Goal: Task Accomplishment & Management: Complete application form

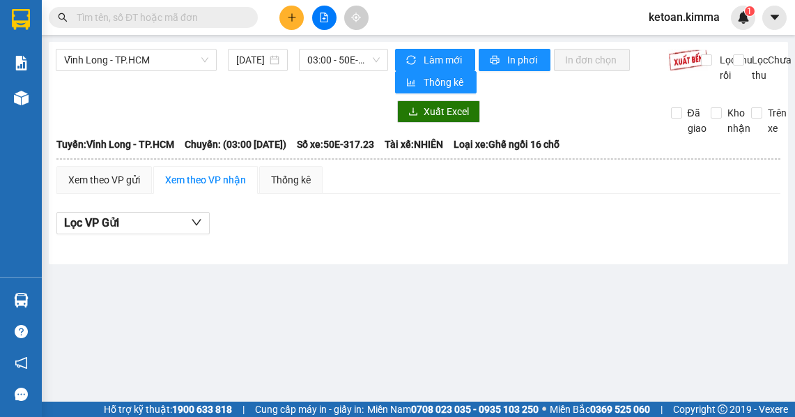
click at [144, 13] on input "text" at bounding box center [159, 17] width 164 height 15
paste input "SG2510110154"
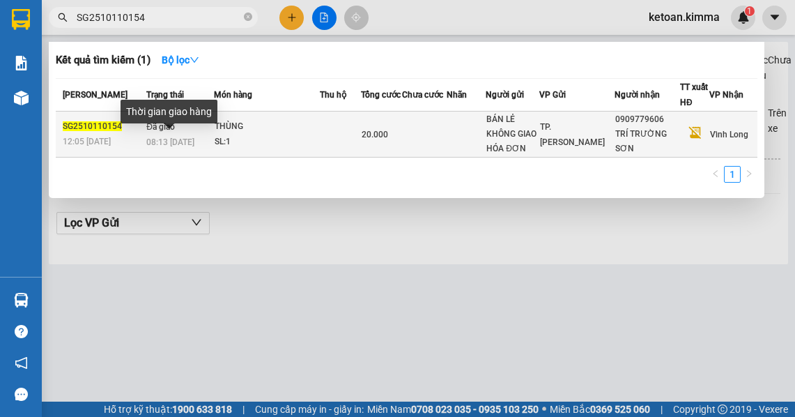
type input "SG2510110154"
click at [177, 146] on span "08:13 [DATE]" at bounding box center [170, 142] width 48 height 10
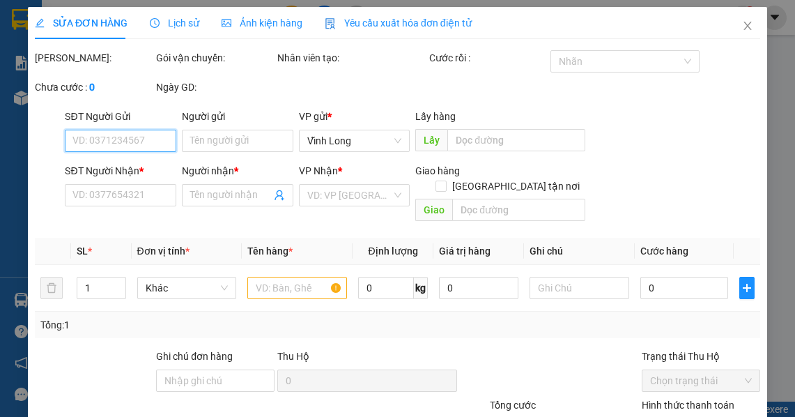
type input "BÁN LẺ KHÔNG GIAO HÓA ĐƠN"
type input "0909779606"
type input "TRÍ TRƯỜNG SƠN"
type input "SA G"
type input "20.000"
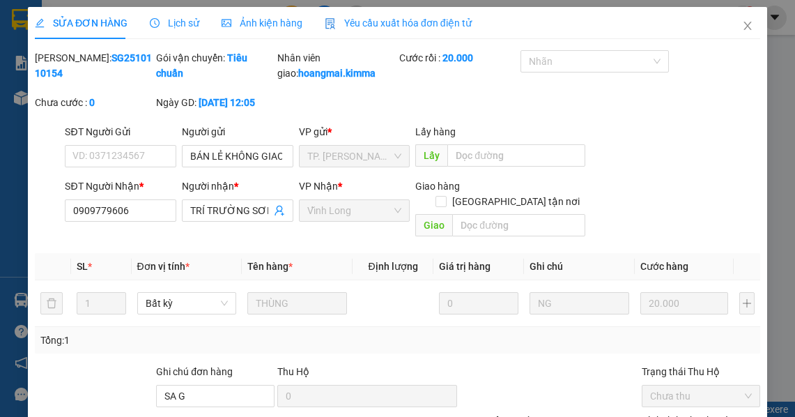
click at [383, 22] on span "Yêu cầu xuất hóa đơn điện tử" at bounding box center [398, 22] width 147 height 11
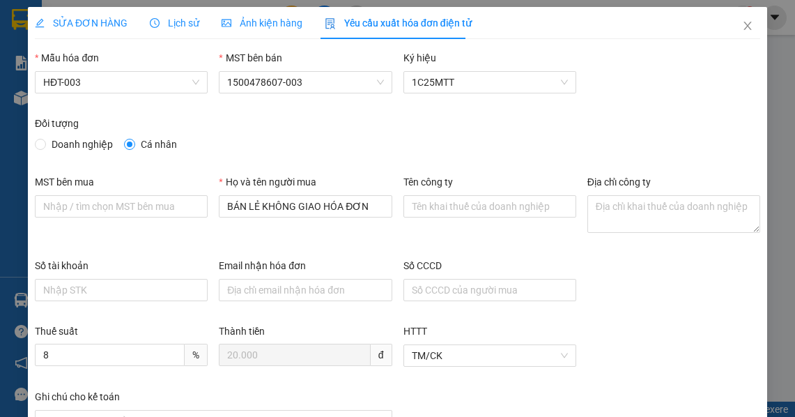
click at [646, 282] on div "Số tài khoản Email nhận hóa đơn Số CCCD" at bounding box center [397, 290] width 736 height 65
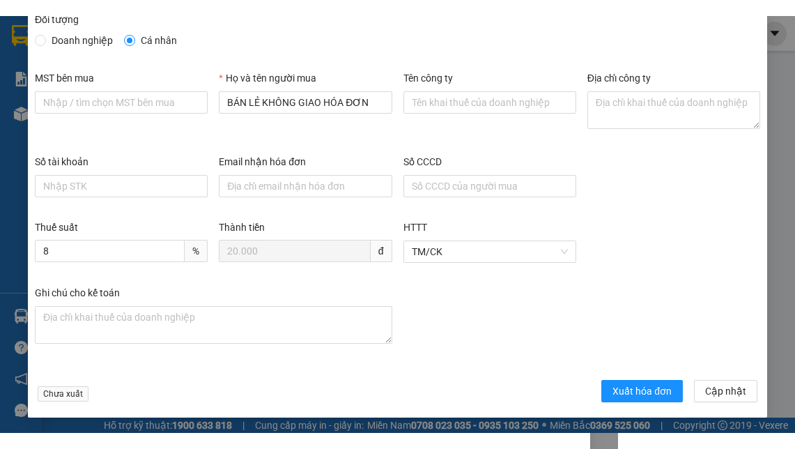
scroll to position [121, 0]
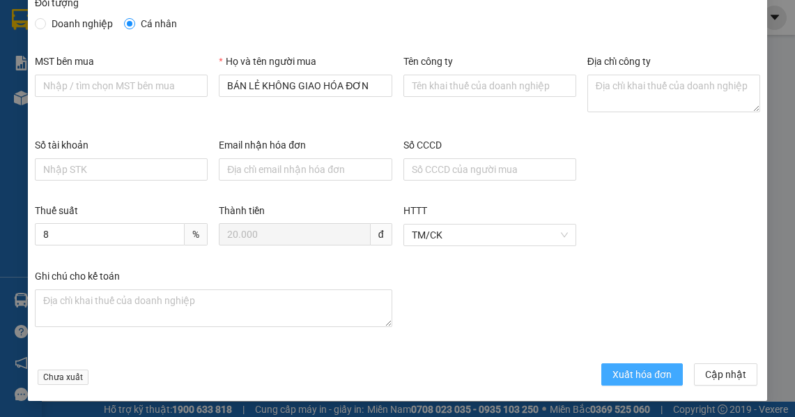
click at [626, 371] on span "Xuất hóa đơn" at bounding box center [641, 373] width 59 height 15
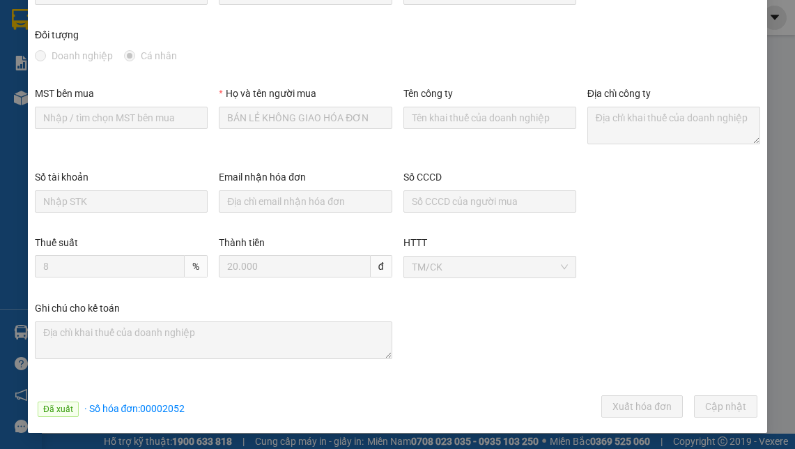
scroll to position [0, 0]
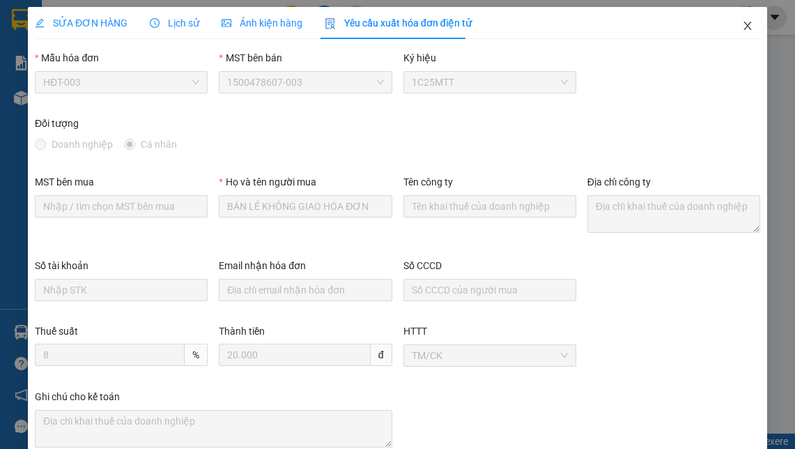
click at [734, 19] on span "Close" at bounding box center [747, 26] width 39 height 39
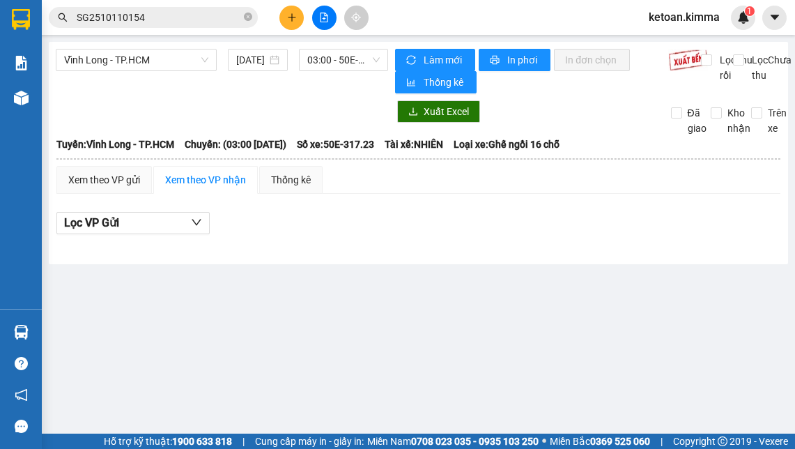
click at [148, 17] on input "SG2510110154" at bounding box center [159, 17] width 164 height 15
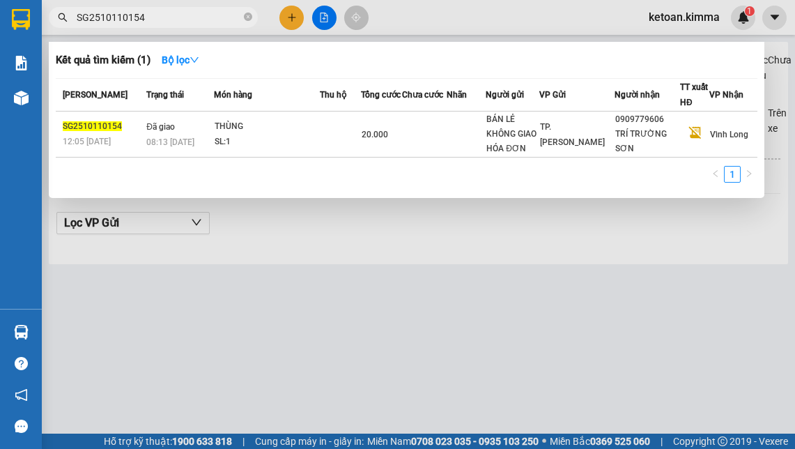
click at [148, 17] on input "SG2510110154" at bounding box center [159, 17] width 164 height 15
paste input "245"
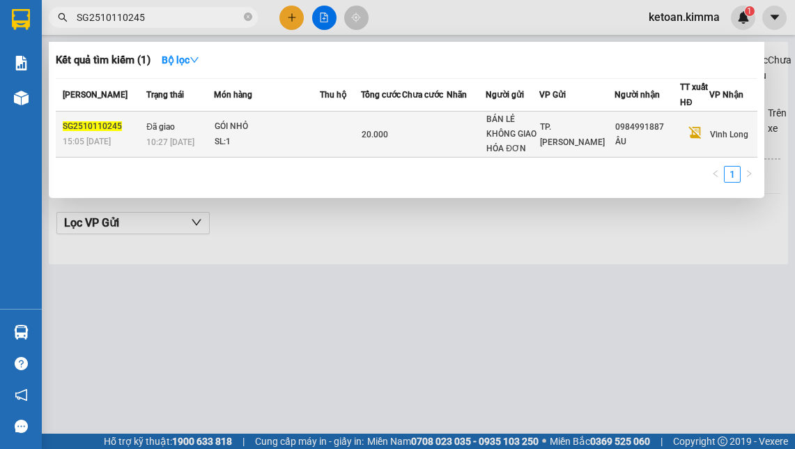
type input "SG2510110245"
click at [221, 128] on div "GÓI NHỎ" at bounding box center [267, 126] width 105 height 15
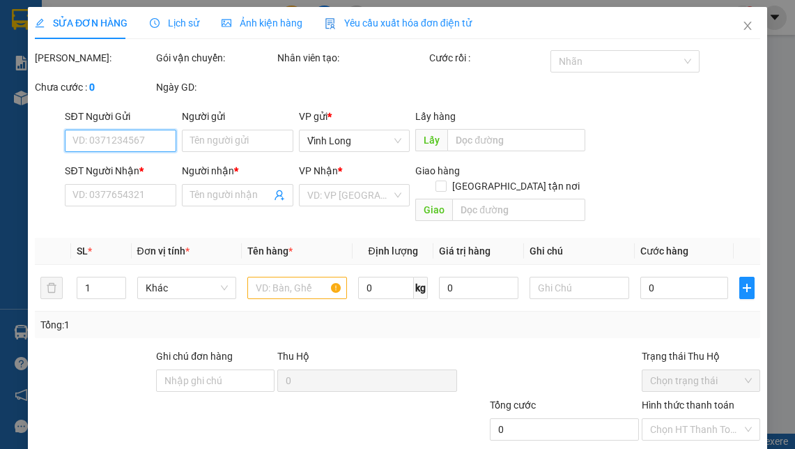
type input "BÁN LẺ KHÔNG GIAO HÓA ĐƠN"
type input "0984991887"
type input "ÂU"
type input "SA G"
type input "20.000"
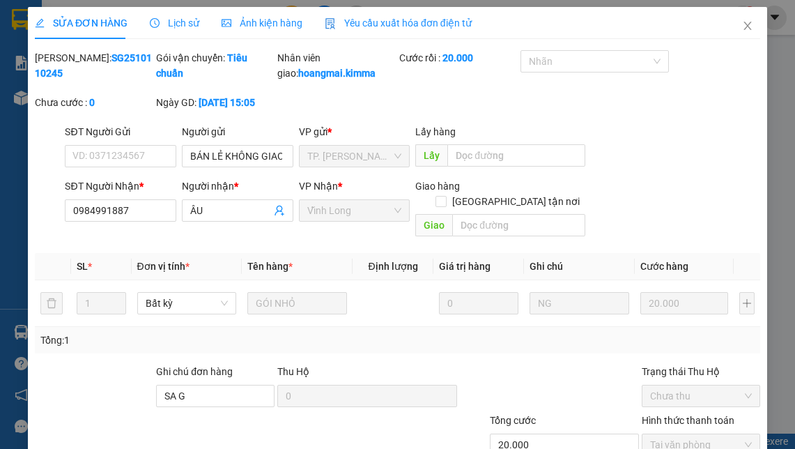
click at [377, 17] on span "Yêu cầu xuất hóa đơn điện tử" at bounding box center [398, 22] width 147 height 11
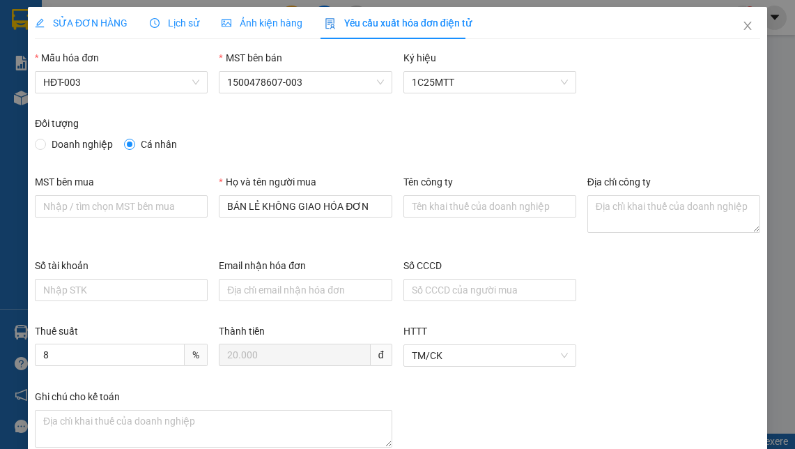
click at [624, 309] on div "Số tài khoản Email nhận hóa đơn Số CCCD" at bounding box center [397, 290] width 736 height 65
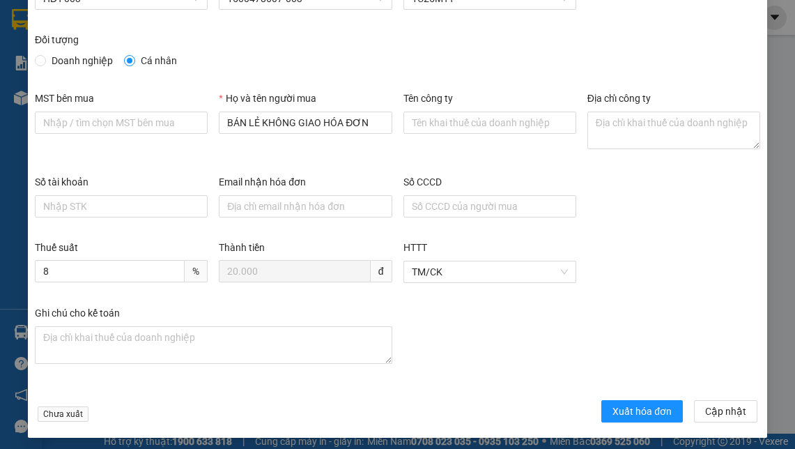
scroll to position [88, 0]
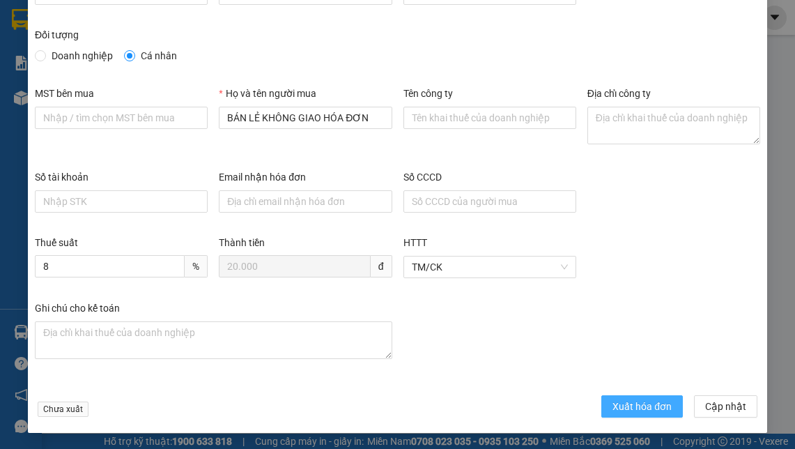
click at [644, 411] on span "Xuất hóa đơn" at bounding box center [641, 406] width 59 height 15
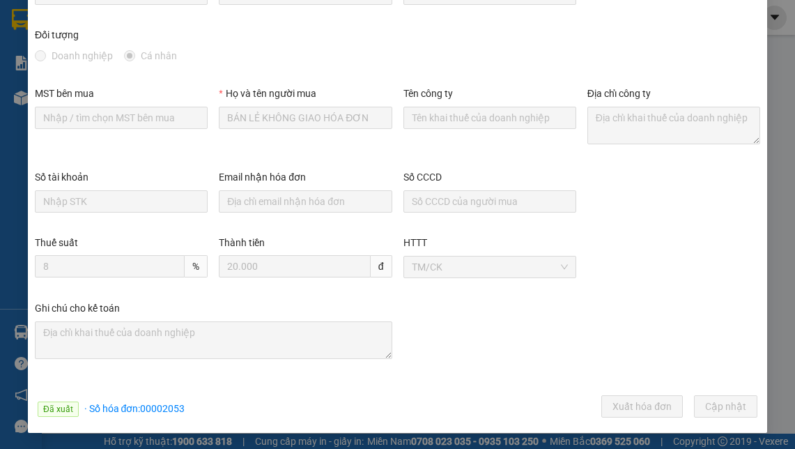
scroll to position [0, 0]
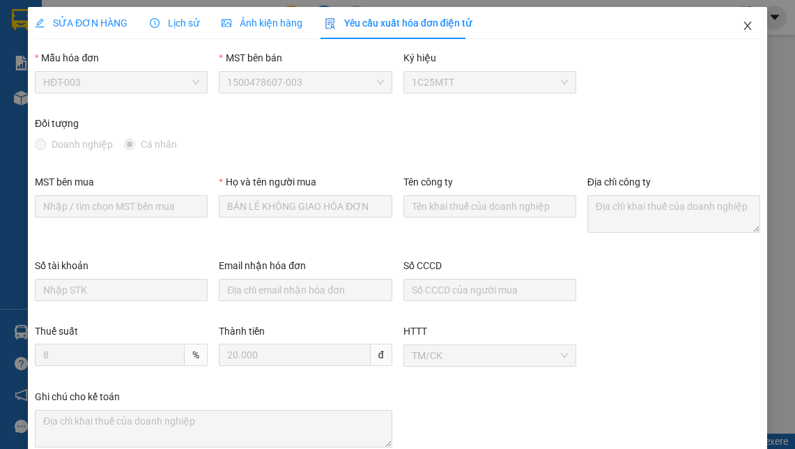
click at [742, 25] on icon "close" at bounding box center [747, 25] width 11 height 11
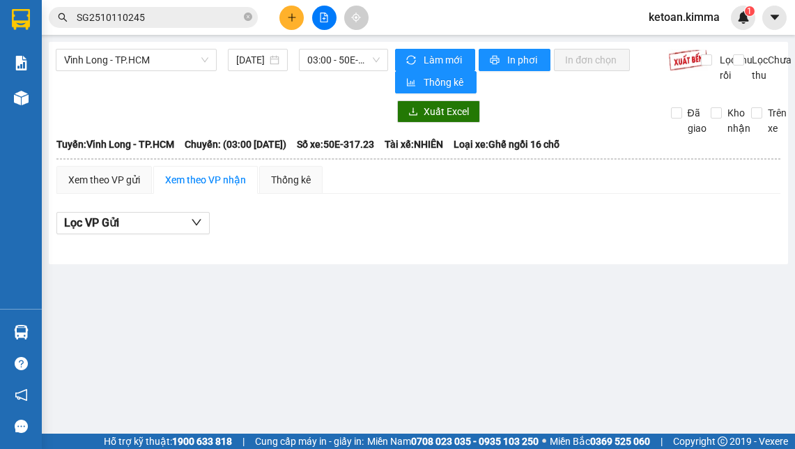
click at [142, 19] on input "SG2510110245" at bounding box center [159, 17] width 164 height 15
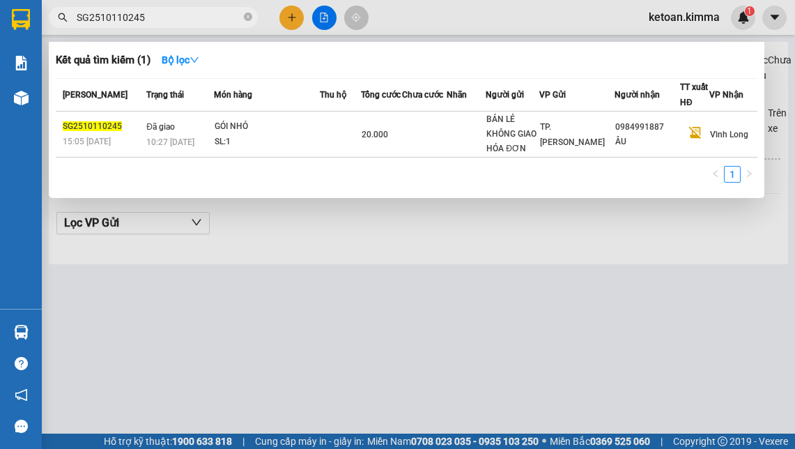
click at [142, 12] on input "SG2510110245" at bounding box center [159, 17] width 164 height 15
paste input "6"
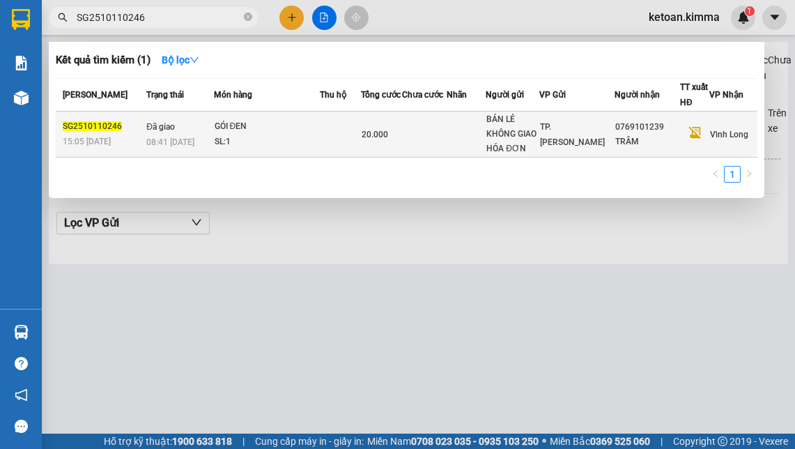
type input "SG2510110246"
click at [270, 132] on div "GÓI ĐEN" at bounding box center [267, 126] width 105 height 15
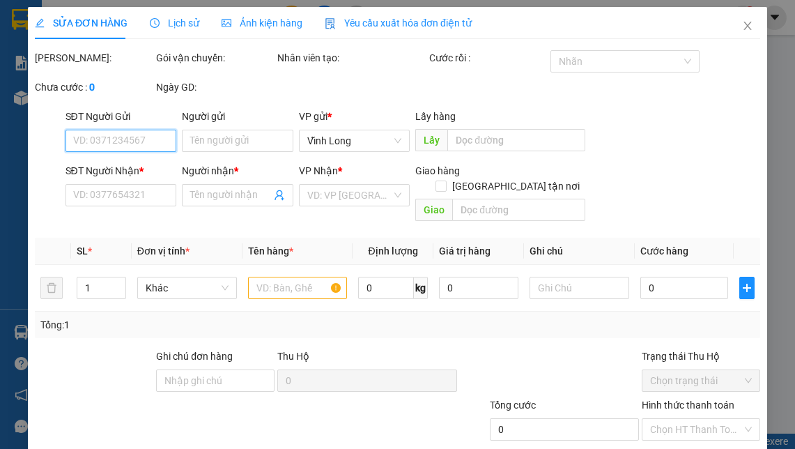
type input "BÁN LẺ KHÔNG GIAO HÓA ĐƠN"
type input "0769101239"
type input "TRÂM"
type input "SA G"
type input "20.000"
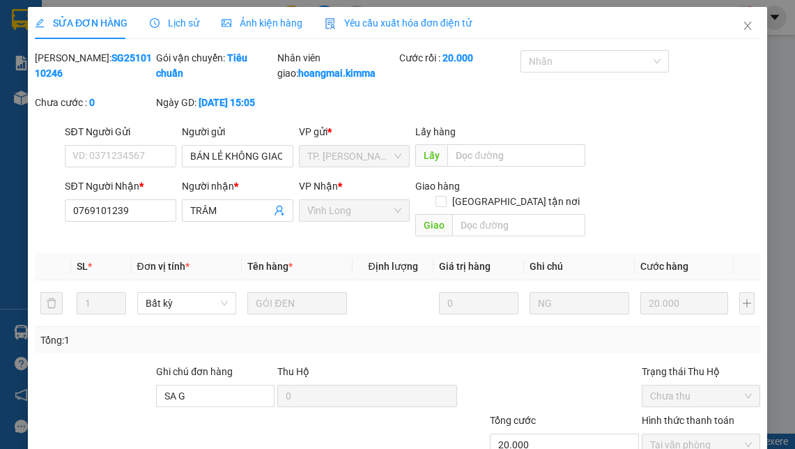
click at [380, 24] on span "Yêu cầu xuất hóa đơn điện tử" at bounding box center [398, 22] width 147 height 11
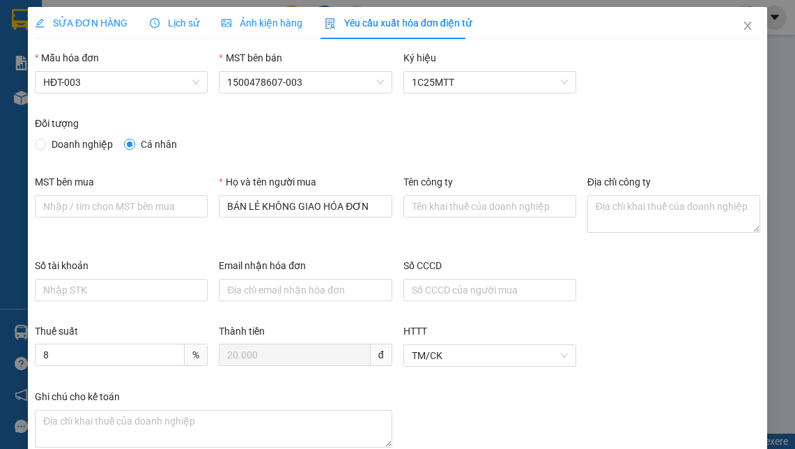
click at [605, 305] on div "Số tài khoản Email nhận hóa đơn Số CCCD" at bounding box center [397, 290] width 736 height 65
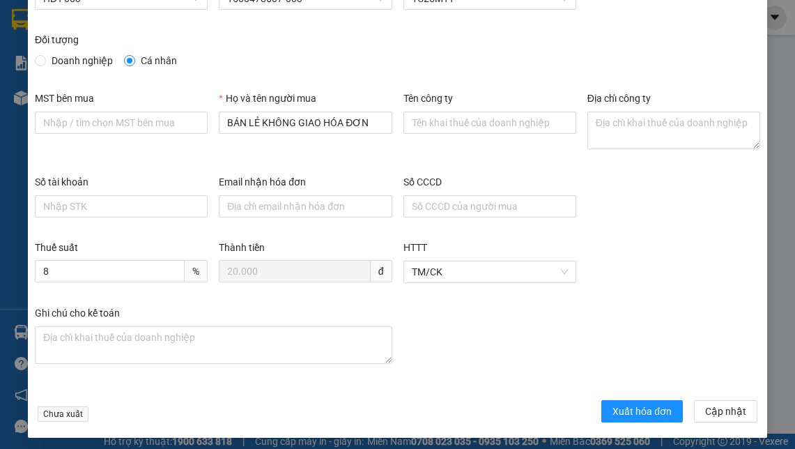
scroll to position [88, 0]
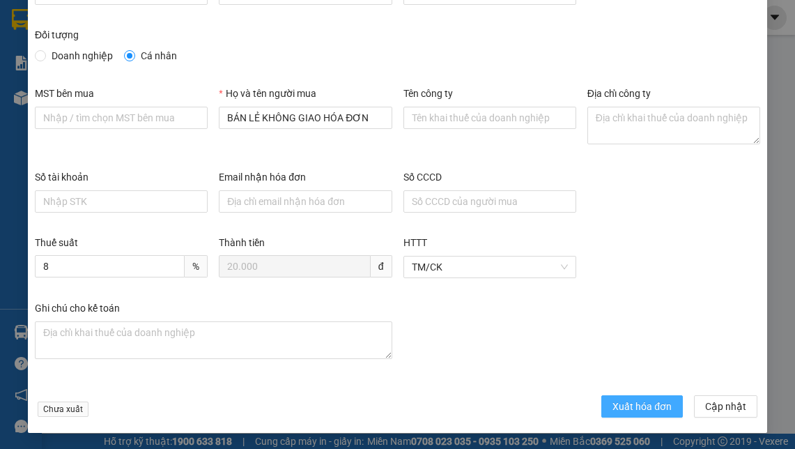
click at [629, 403] on span "Xuất hóa đơn" at bounding box center [641, 406] width 59 height 15
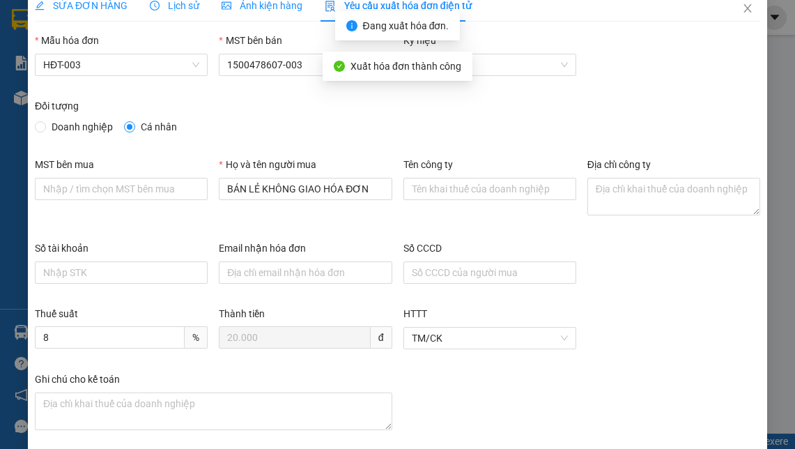
scroll to position [0, 0]
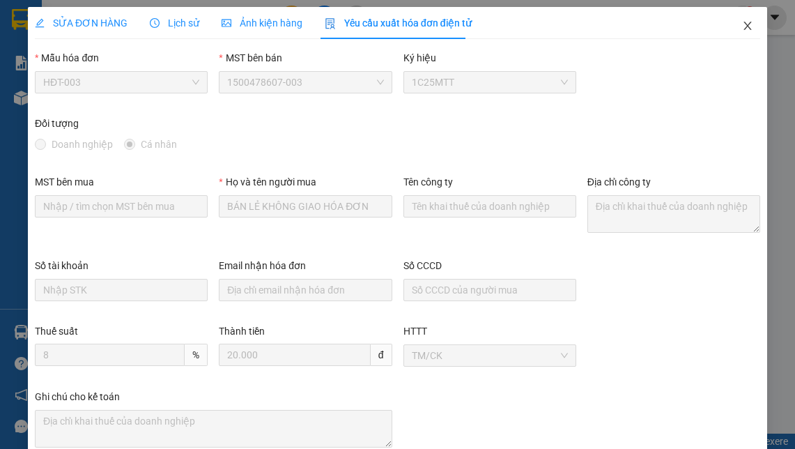
click at [743, 26] on icon "close" at bounding box center [747, 26] width 8 height 8
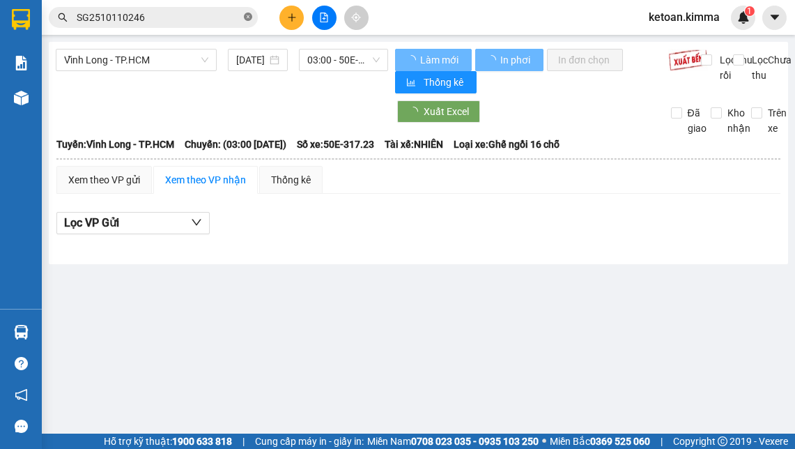
click at [247, 19] on icon "close-circle" at bounding box center [248, 17] width 8 height 8
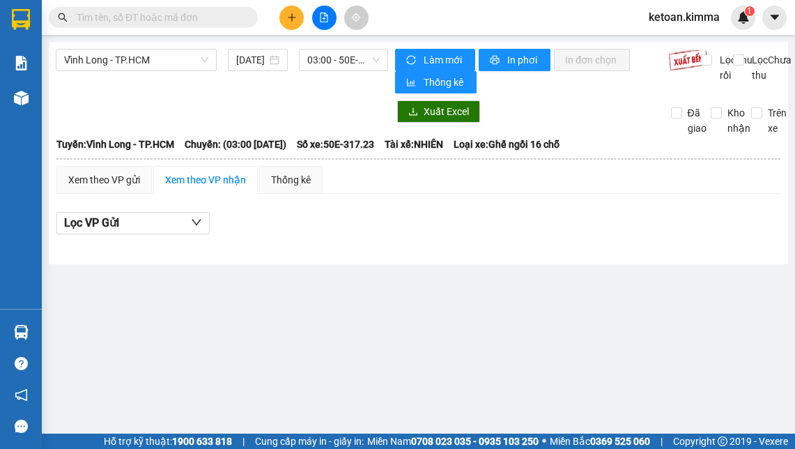
paste input "SG2510110254"
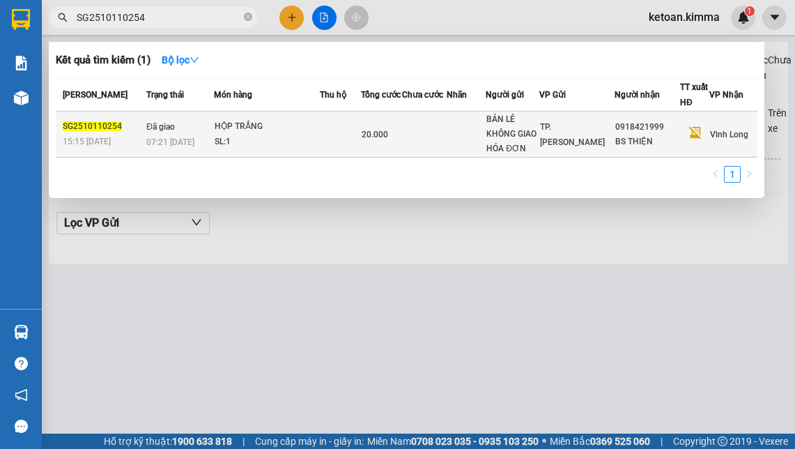
type input "SG2510110254"
click at [235, 139] on div "SL: 1" at bounding box center [267, 141] width 105 height 15
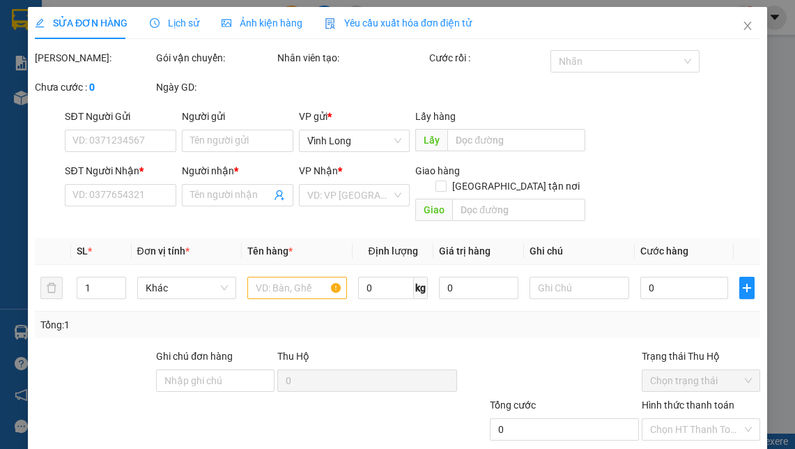
click at [372, 17] on span "Yêu cầu xuất hóa đơn điện tử" at bounding box center [398, 22] width 147 height 11
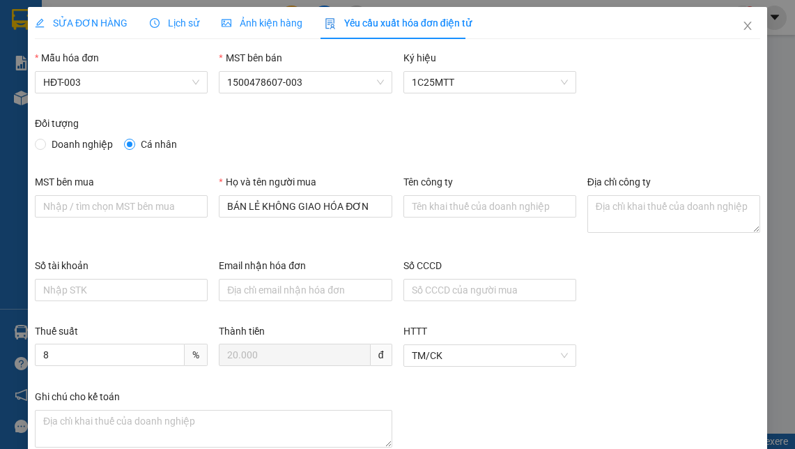
type input "8"
click at [631, 321] on div "Số tài khoản Email nhận hóa đơn Số CCCD" at bounding box center [397, 290] width 736 height 65
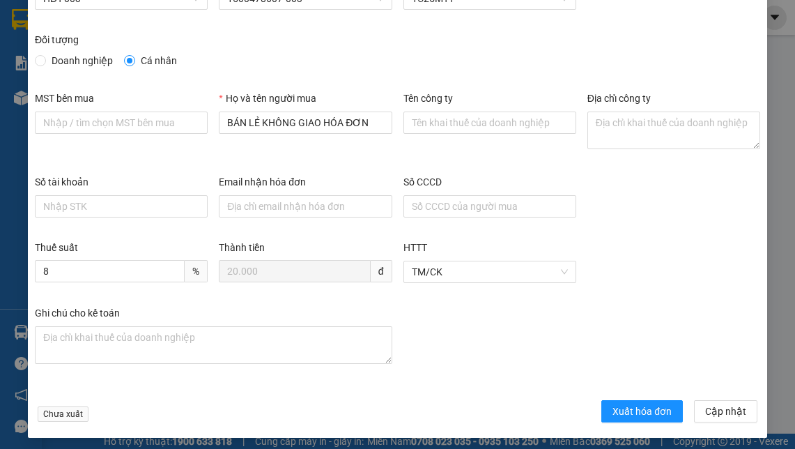
scroll to position [88, 0]
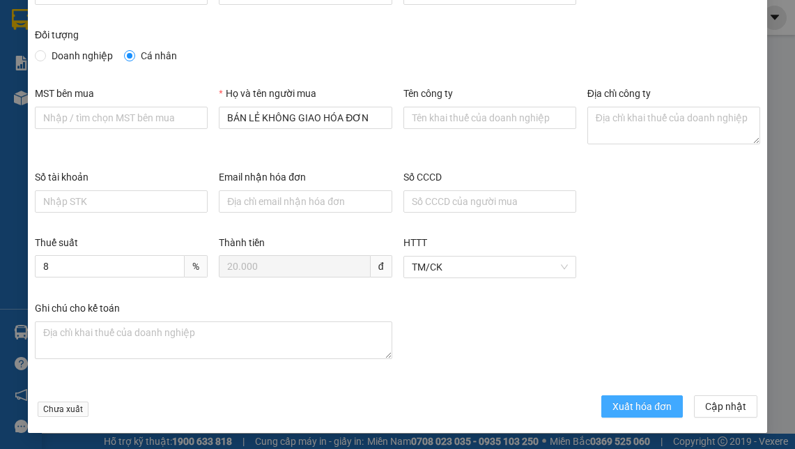
click at [627, 403] on span "Xuất hóa đơn" at bounding box center [641, 406] width 59 height 15
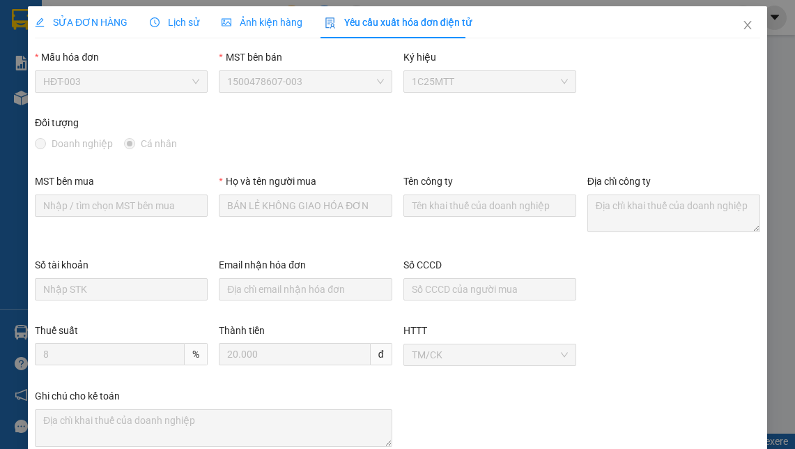
scroll to position [0, 0]
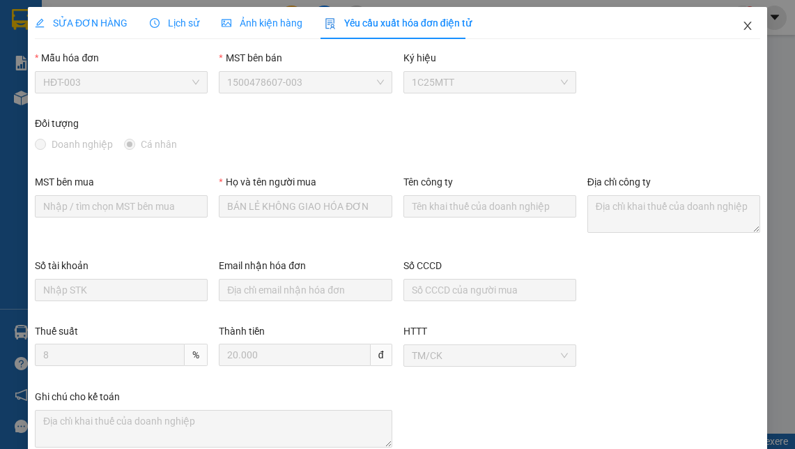
click at [743, 27] on icon "close" at bounding box center [747, 26] width 8 height 8
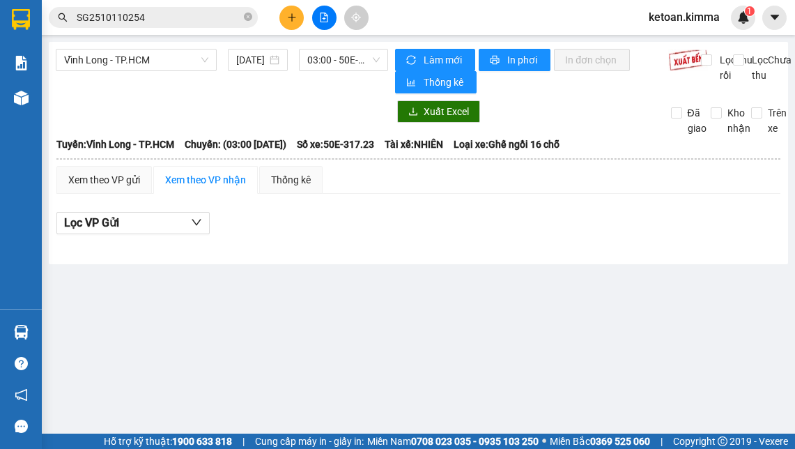
click at [146, 17] on input "SG2510110254" at bounding box center [159, 17] width 164 height 15
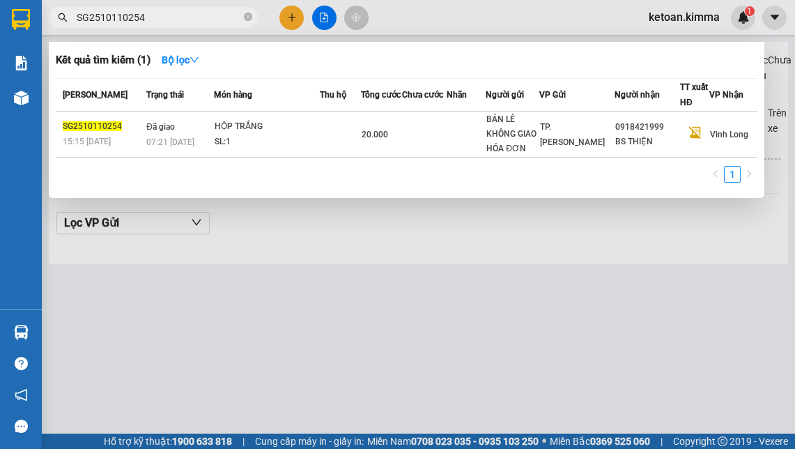
click at [146, 17] on input "SG2510110254" at bounding box center [159, 17] width 164 height 15
paste input "8"
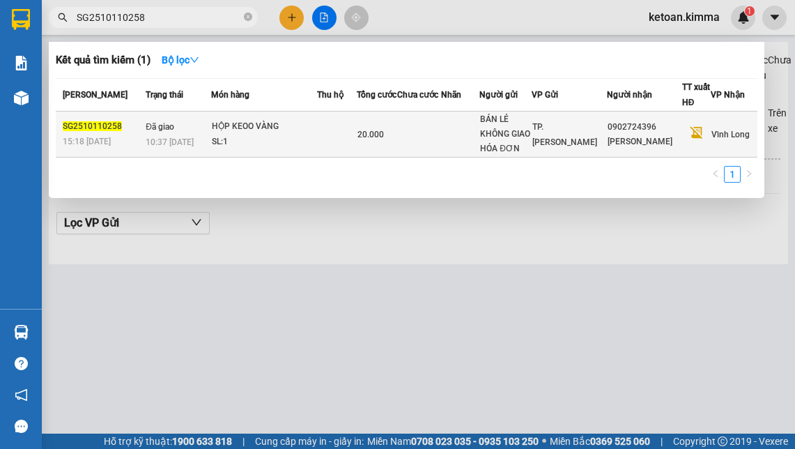
type input "SG2510110258"
click at [244, 129] on div "HỘP KEOO VÀNG" at bounding box center [264, 126] width 105 height 15
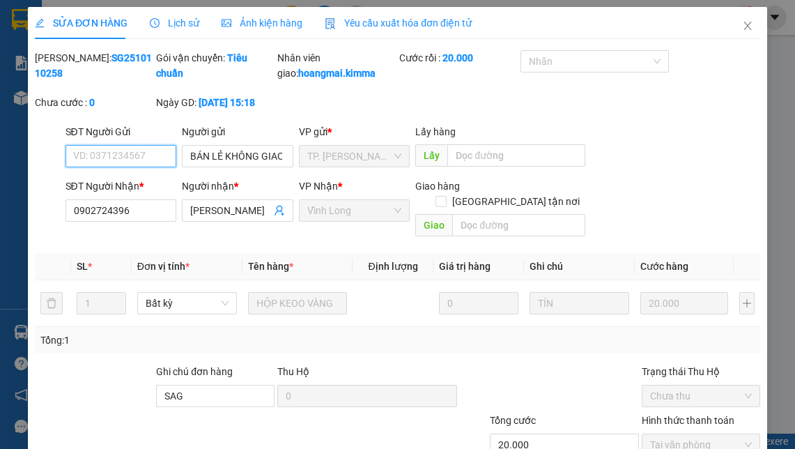
type input "BÁN LẺ KHÔNG GIAO HÓA ĐƠN"
type input "0902724396"
type input "[PERSON_NAME]"
type input "SAG"
type input "20.000"
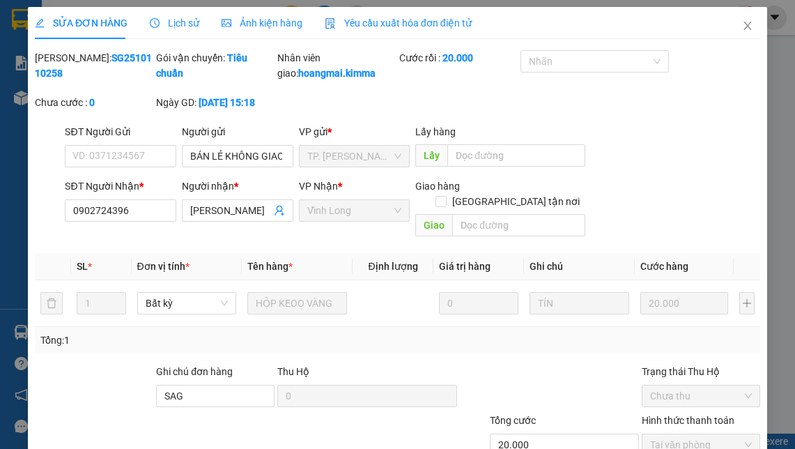
click at [367, 24] on span "Yêu cầu xuất hóa đơn điện tử" at bounding box center [398, 22] width 147 height 11
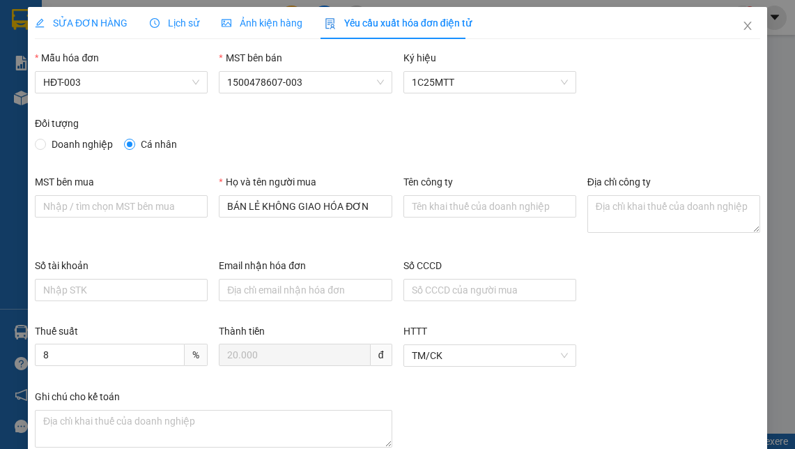
click at [648, 302] on div "Số tài khoản Email nhận hóa đơn Số CCCD" at bounding box center [397, 290] width 736 height 65
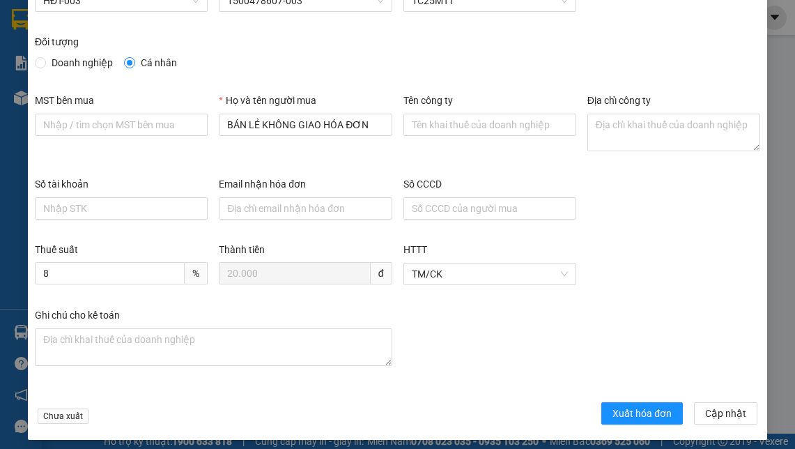
scroll to position [84, 0]
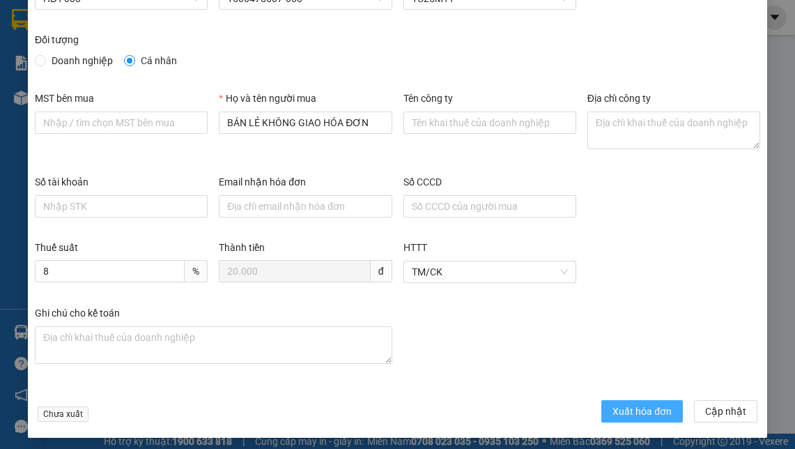
click at [649, 403] on span "Xuất hóa đơn" at bounding box center [641, 410] width 59 height 15
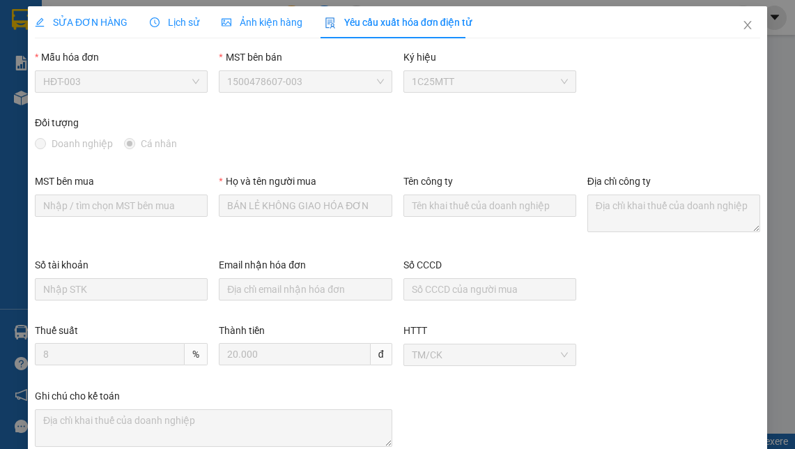
scroll to position [0, 0]
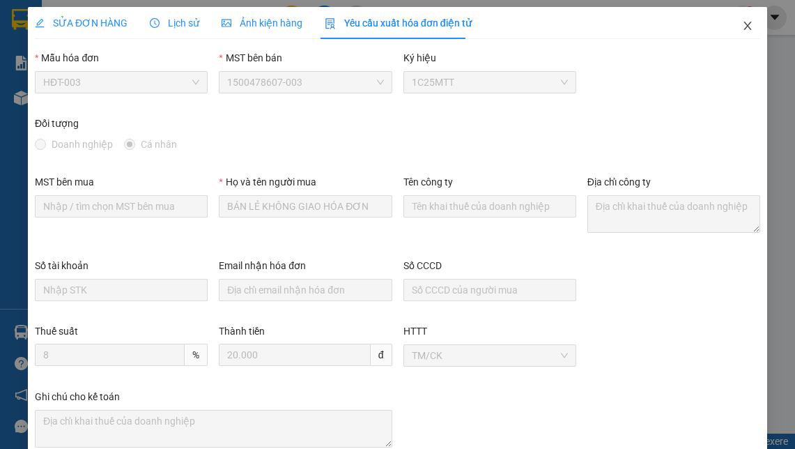
click at [743, 25] on icon "close" at bounding box center [747, 26] width 8 height 8
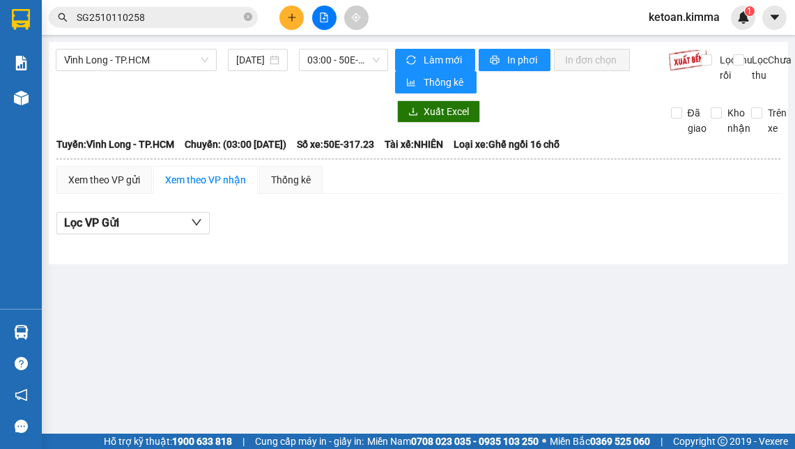
click at [177, 24] on input "SG2510110258" at bounding box center [159, 17] width 164 height 15
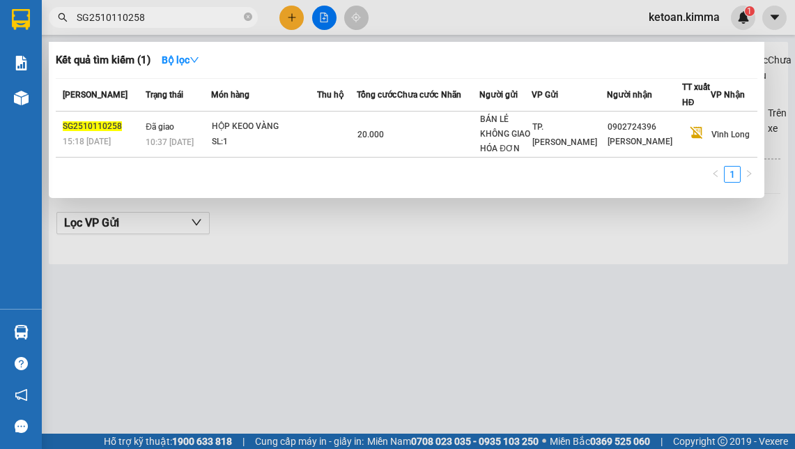
click at [177, 24] on input "SG2510110258" at bounding box center [159, 17] width 164 height 15
paste input "61"
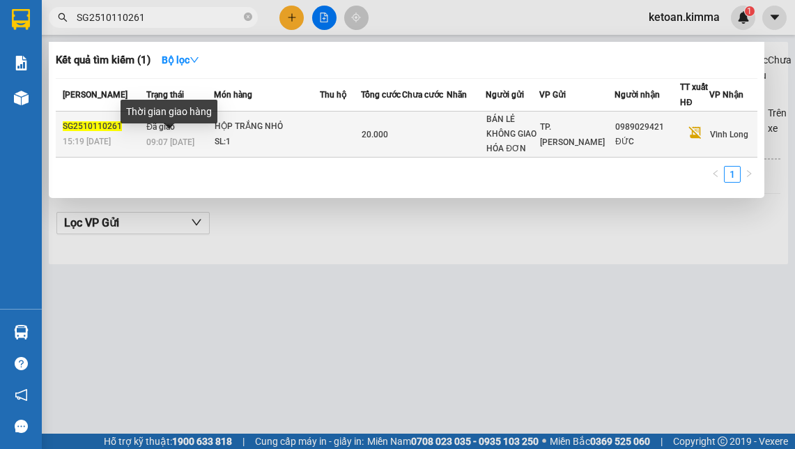
type input "SG2510110261"
click at [182, 147] on span "09:07 [DATE]" at bounding box center [170, 142] width 48 height 10
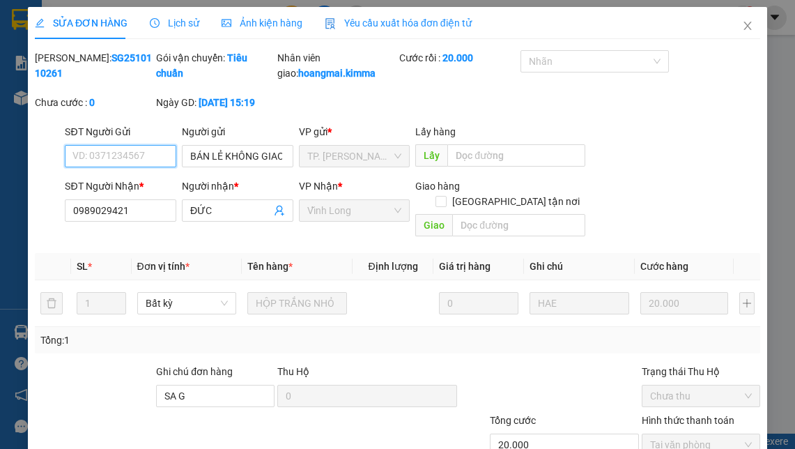
type input "BÁN LẺ KHÔNG GIAO HÓA ĐƠN"
type input "0989029421"
type input "ĐỨC"
type input "SA G"
type input "20.000"
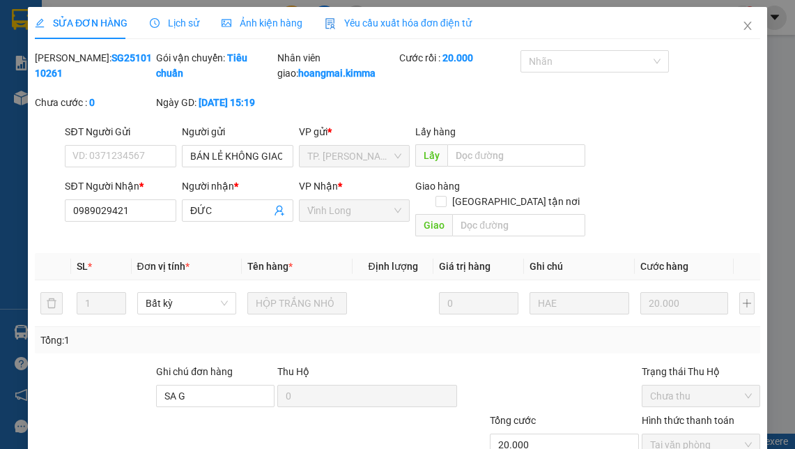
click at [394, 19] on span "Yêu cầu xuất hóa đơn điện tử" at bounding box center [398, 22] width 147 height 11
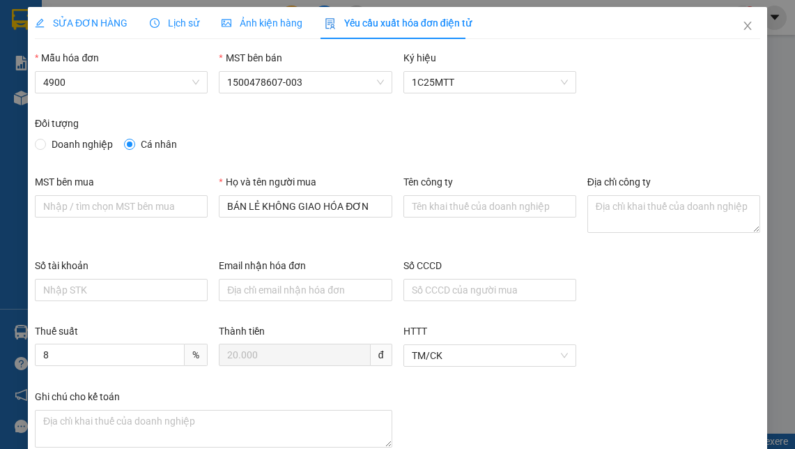
type input "8"
click at [656, 329] on div "Thuế suất 8 % Thành tiền 20.000 đ HTTT TM/CK" at bounding box center [397, 355] width 736 height 65
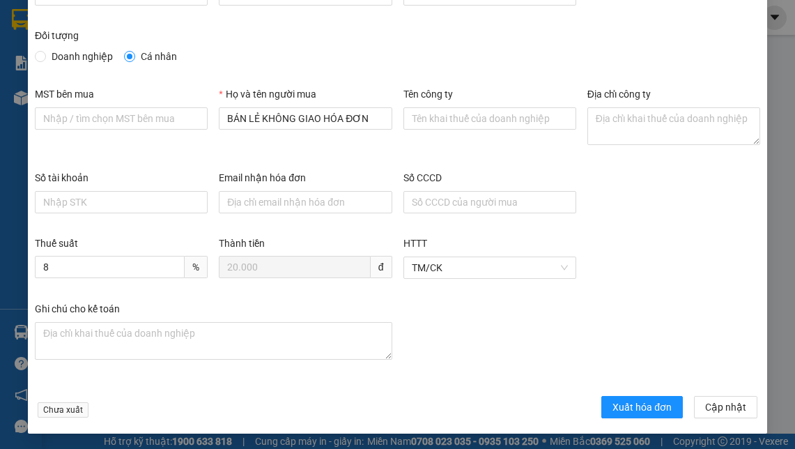
scroll to position [88, 0]
click at [633, 405] on span "Xuất hóa đơn" at bounding box center [641, 406] width 59 height 15
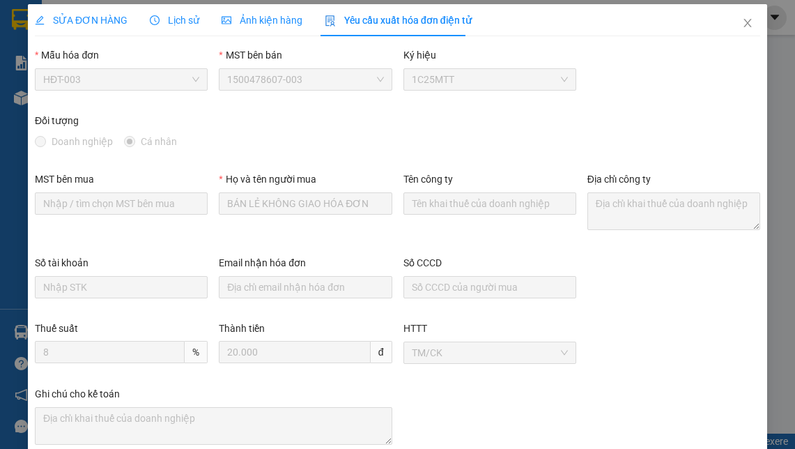
scroll to position [0, 0]
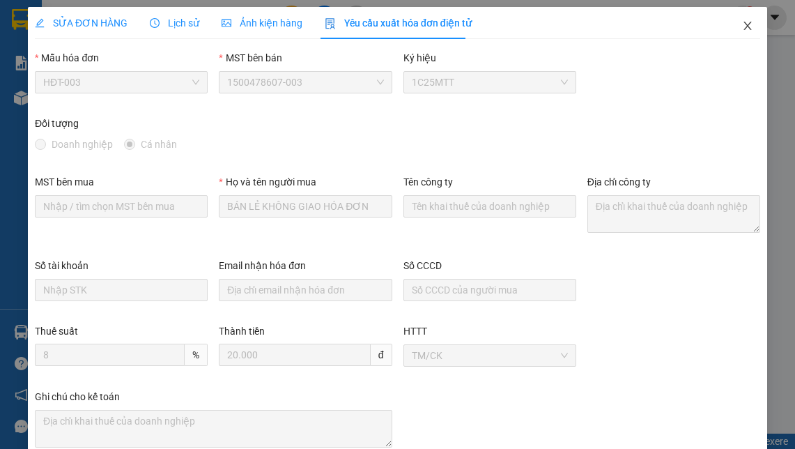
click at [742, 24] on icon "close" at bounding box center [747, 25] width 11 height 11
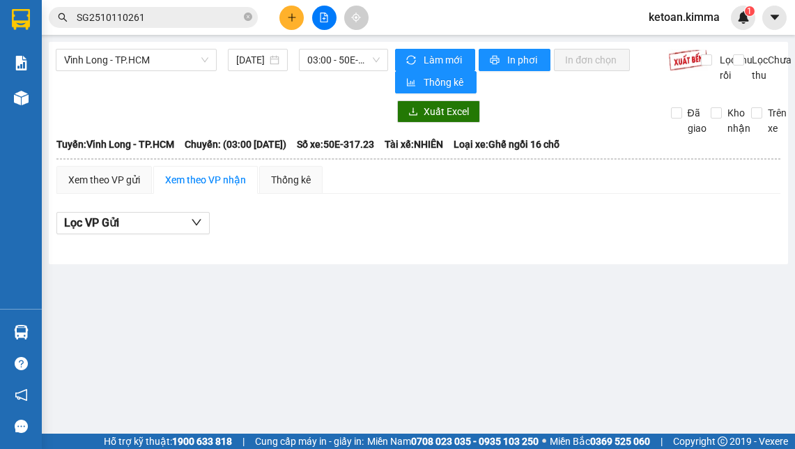
click at [183, 19] on input "SG2510110261" at bounding box center [159, 17] width 164 height 15
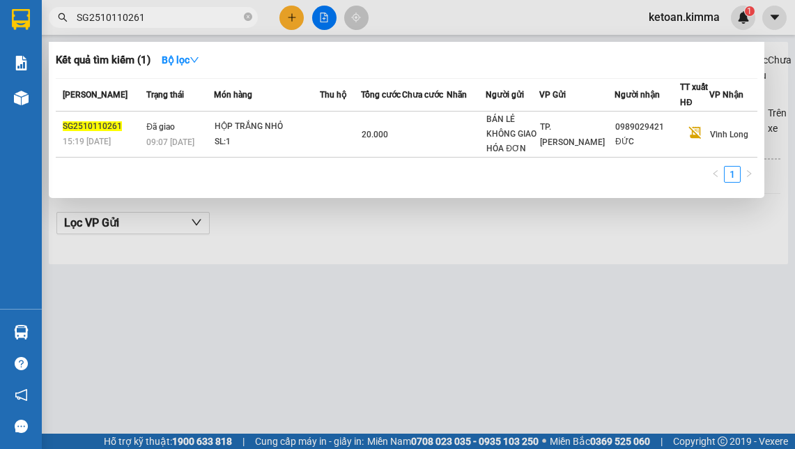
click at [183, 19] on input "SG2510110261" at bounding box center [159, 17] width 164 height 15
paste input "72"
click at [157, 22] on input "SG2510110272" at bounding box center [159, 17] width 164 height 15
paste input "6"
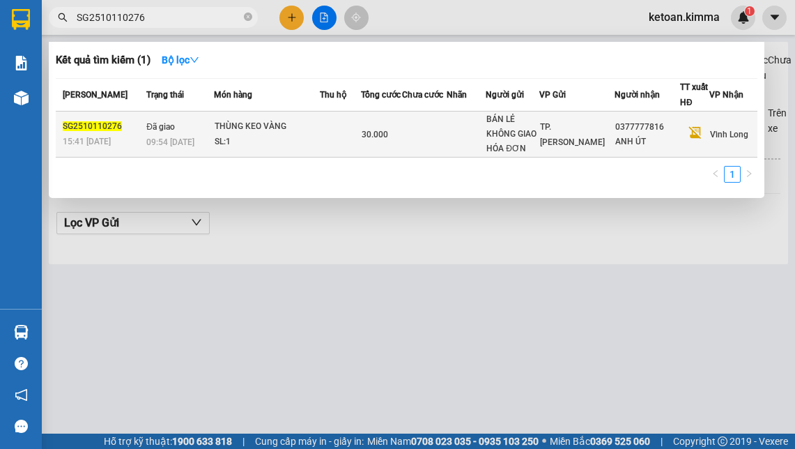
type input "SG2510110276"
click at [300, 144] on div "SL: 1" at bounding box center [267, 141] width 105 height 15
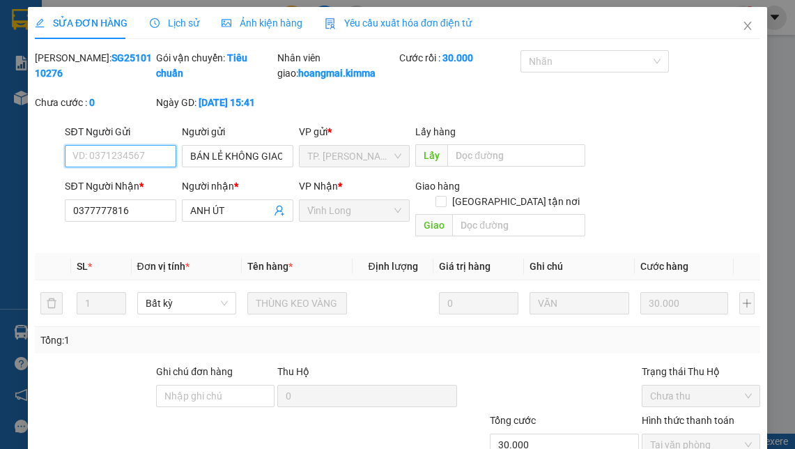
type input "BÁN LẺ KHÔNG GIAO HÓA ĐƠN"
type input "0377777816"
type input "ANH ÚT"
type input "30.000"
click at [369, 18] on span "Yêu cầu xuất hóa đơn điện tử" at bounding box center [398, 22] width 147 height 11
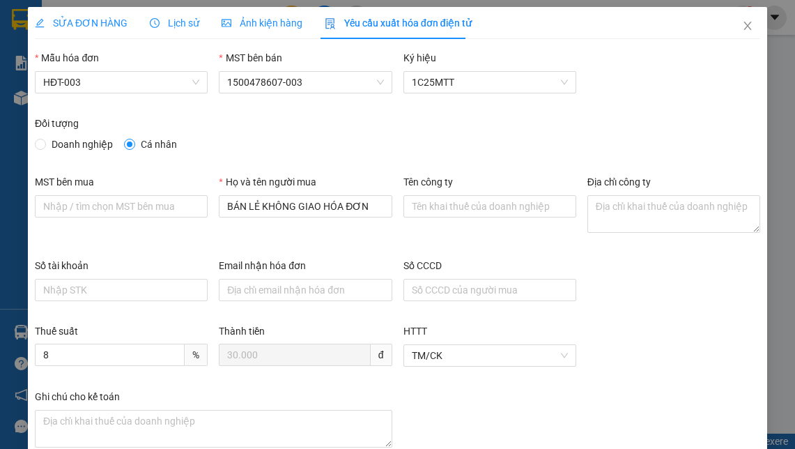
click at [615, 279] on div "Số tài khoản Email nhận hóa đơn Số CCCD" at bounding box center [397, 290] width 736 height 65
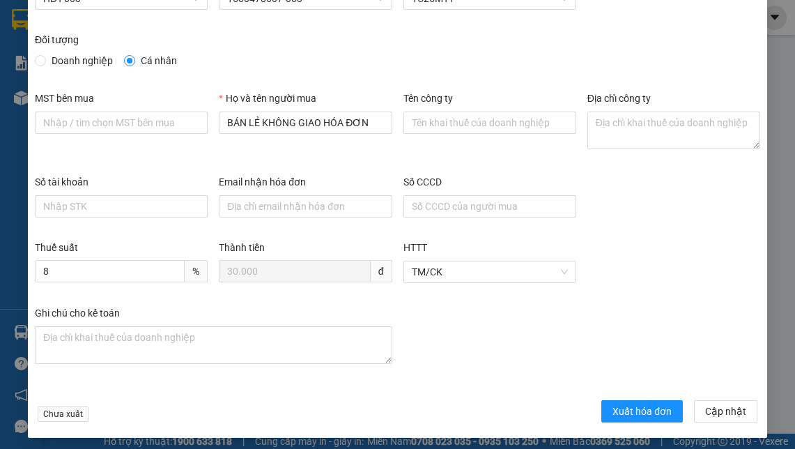
scroll to position [88, 0]
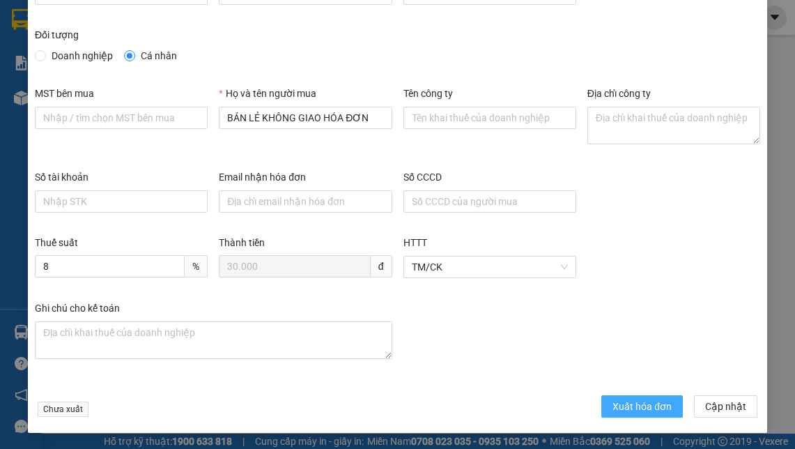
click at [612, 403] on span "Xuất hóa đơn" at bounding box center [641, 406] width 59 height 15
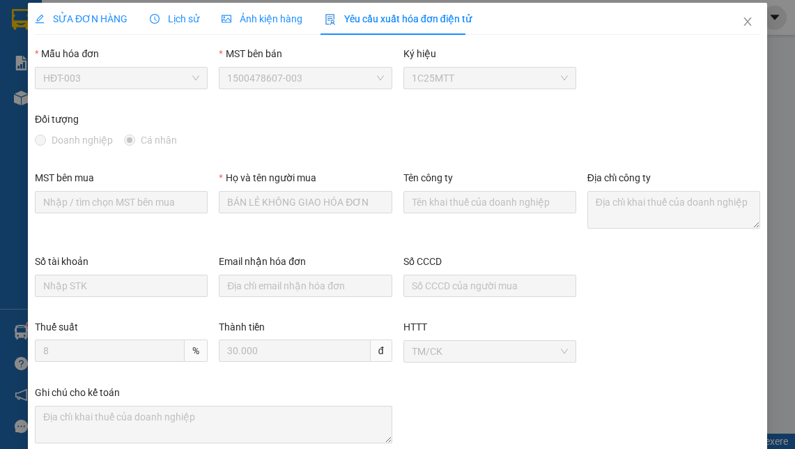
scroll to position [0, 0]
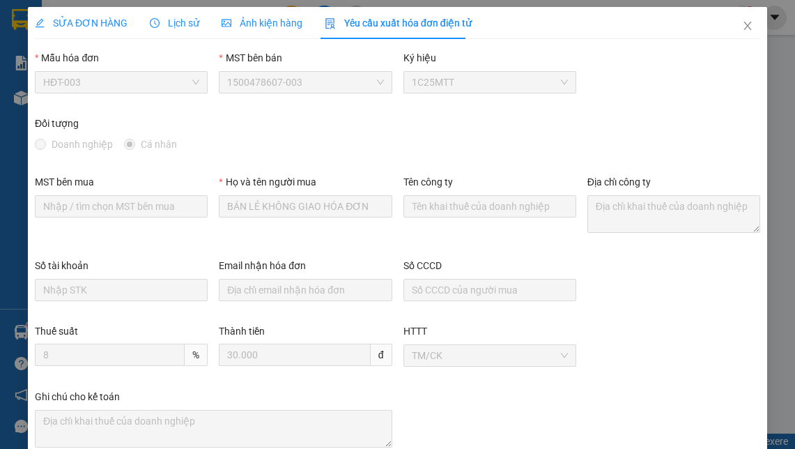
drag, startPoint x: 88, startPoint y: 14, endPoint x: 117, endPoint y: 22, distance: 29.6
click at [88, 15] on div "SỬA ĐƠN HÀNG" at bounding box center [81, 23] width 93 height 32
click at [114, 21] on span "SỬA ĐƠN HÀNG" at bounding box center [81, 22] width 93 height 11
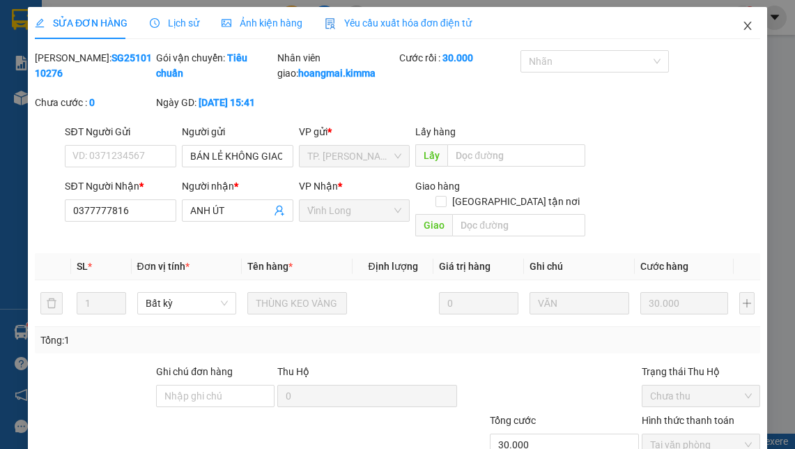
click at [743, 27] on icon "close" at bounding box center [747, 26] width 8 height 8
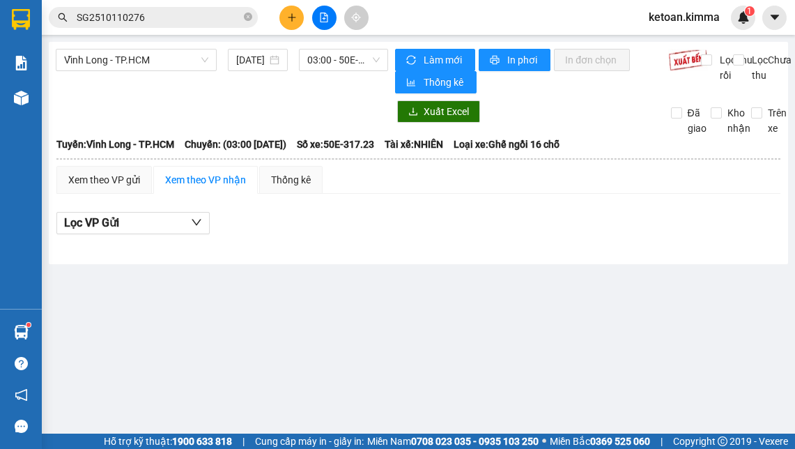
click at [193, 25] on span "SG2510110276" at bounding box center [153, 17] width 209 height 21
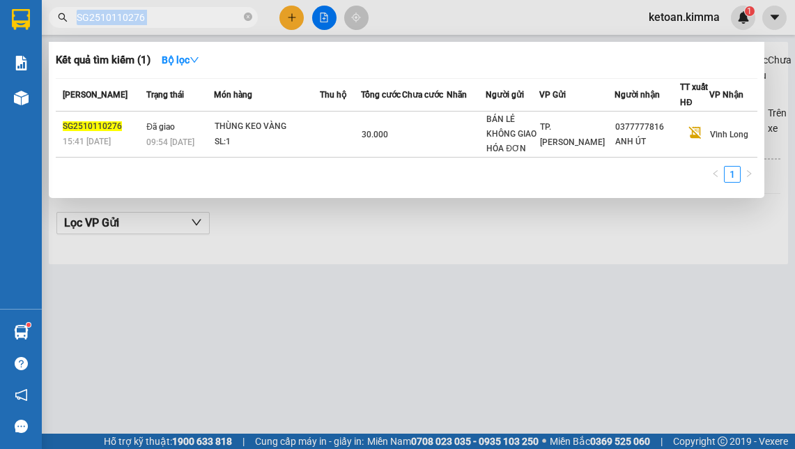
drag, startPoint x: 193, startPoint y: 25, endPoint x: 193, endPoint y: 17, distance: 8.4
click at [193, 21] on span "SG2510110276" at bounding box center [153, 17] width 209 height 21
click at [193, 14] on input "SG2510110276" at bounding box center [159, 17] width 164 height 15
paste input "18"
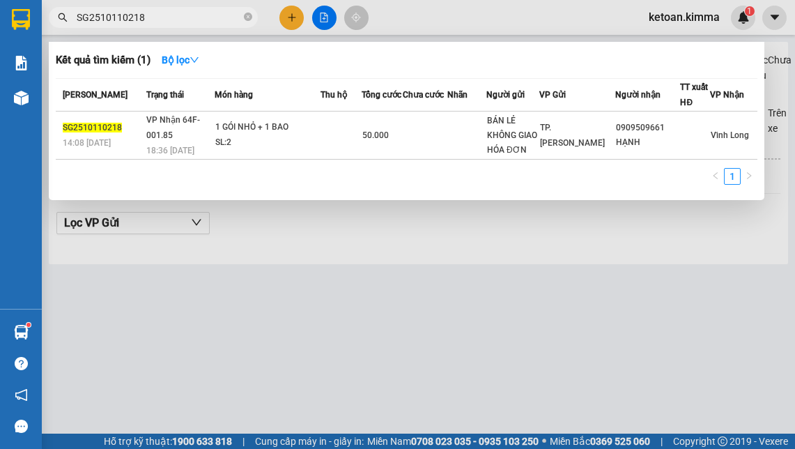
click at [125, 14] on input "SG2510110218" at bounding box center [159, 17] width 164 height 15
click at [145, 13] on input "SG2510110218" at bounding box center [159, 17] width 164 height 15
paste input "07"
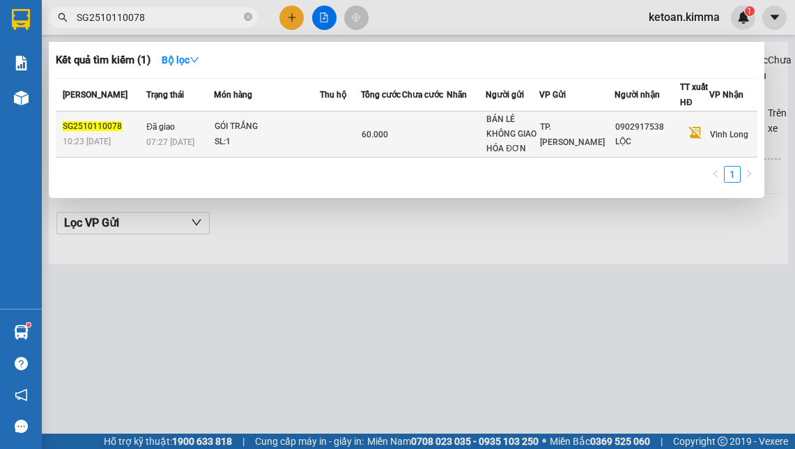
type input "SG2510110078"
click at [213, 143] on div "07:27 [DATE]" at bounding box center [179, 141] width 66 height 15
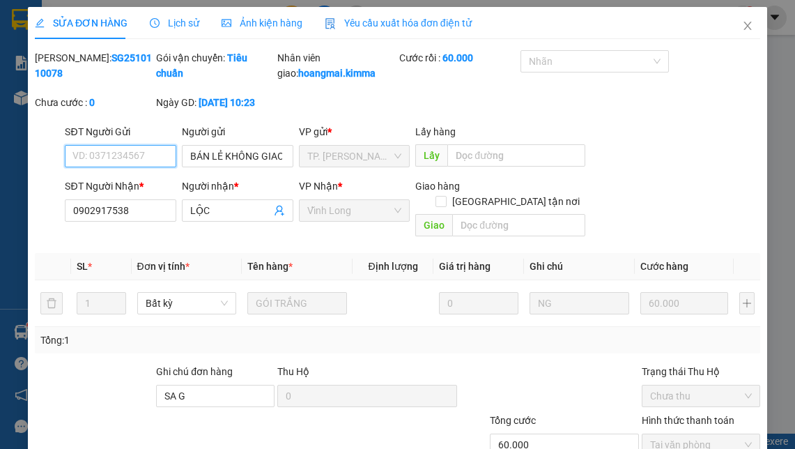
type input "BÁN LẺ KHÔNG GIAO HÓA ĐƠN"
type input "0902917538"
type input "LỘC"
type input "SA G"
type input "60.000"
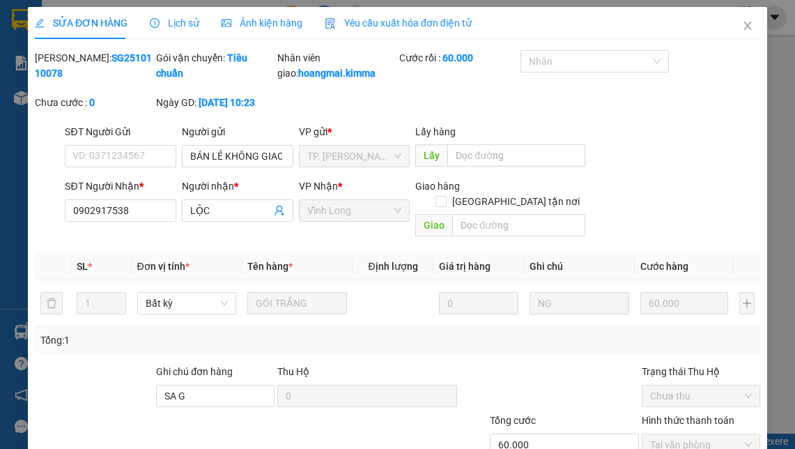
click at [385, 24] on span "Yêu cầu xuất hóa đơn điện tử" at bounding box center [398, 22] width 147 height 11
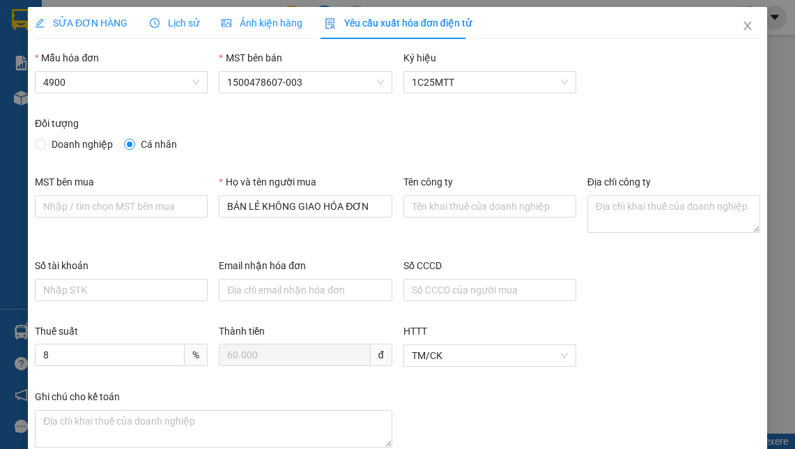
type input "8"
click at [663, 314] on div "Số tài khoản Email nhận hóa đơn Số CCCD" at bounding box center [397, 290] width 736 height 65
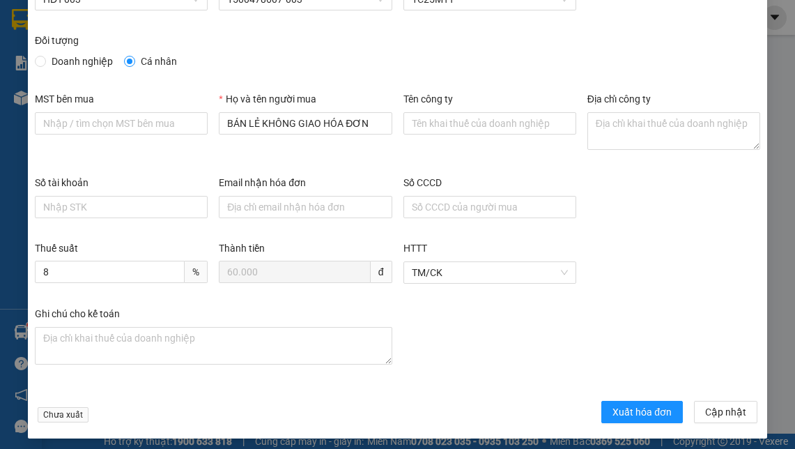
scroll to position [88, 0]
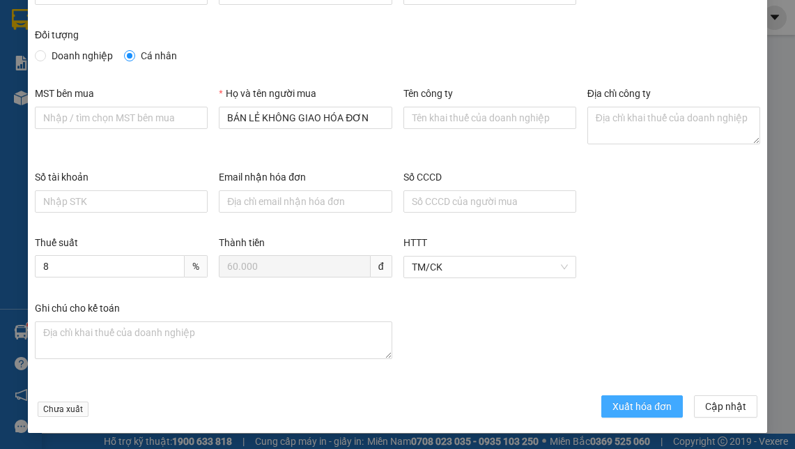
click at [630, 398] on button "Xuất hóa đơn" at bounding box center [642, 406] width 82 height 22
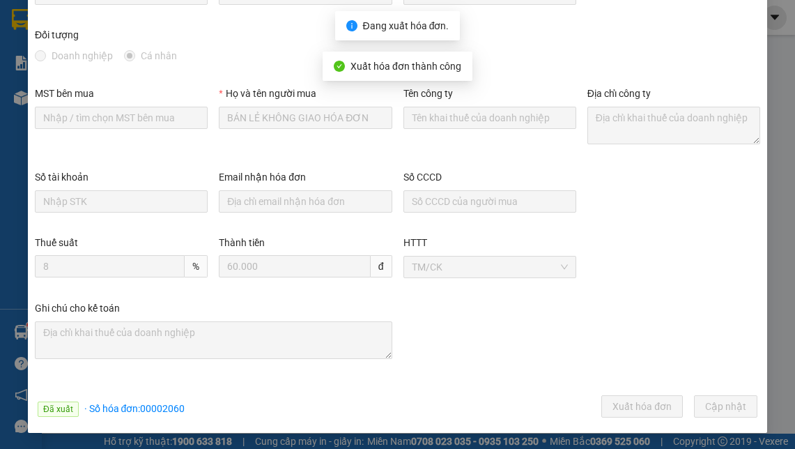
scroll to position [0, 0]
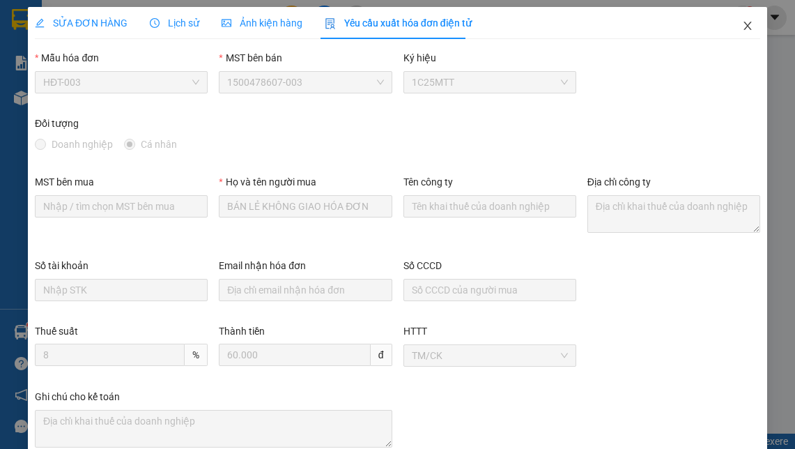
click at [743, 26] on span "Close" at bounding box center [747, 26] width 39 height 39
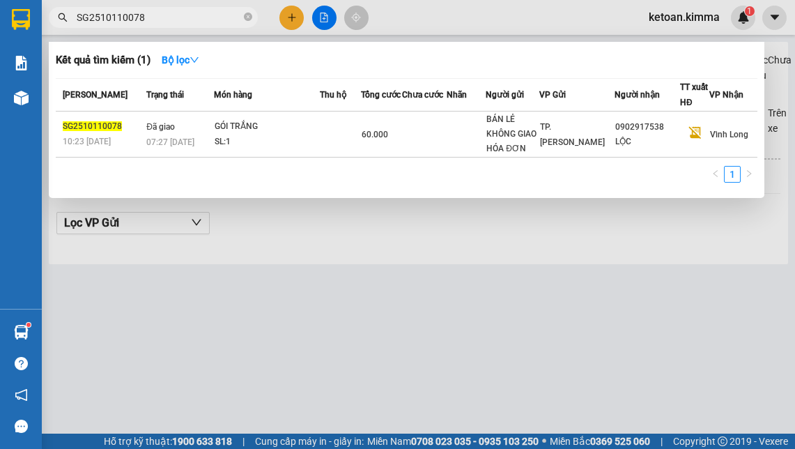
click at [154, 22] on input "SG2510110078" at bounding box center [159, 17] width 164 height 15
paste input "112"
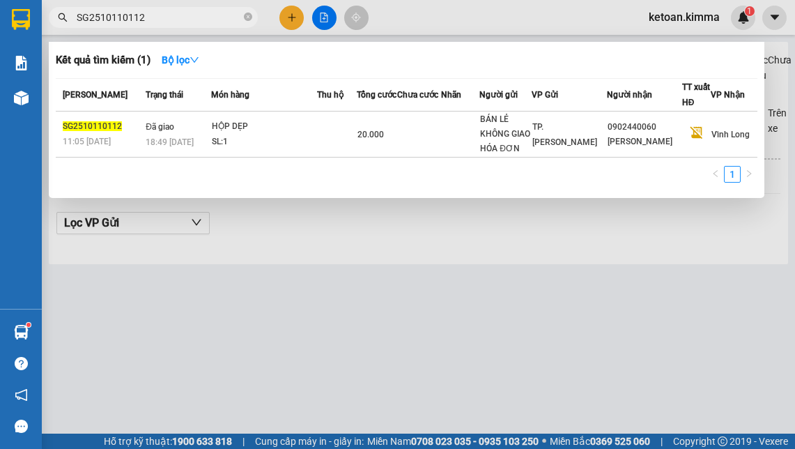
click at [144, 18] on input "SG2510110112" at bounding box center [159, 17] width 164 height 15
paste input "58"
click at [144, 21] on input "SG2510110158" at bounding box center [159, 17] width 164 height 15
click at [144, 22] on input "SG2510110158" at bounding box center [159, 17] width 164 height 15
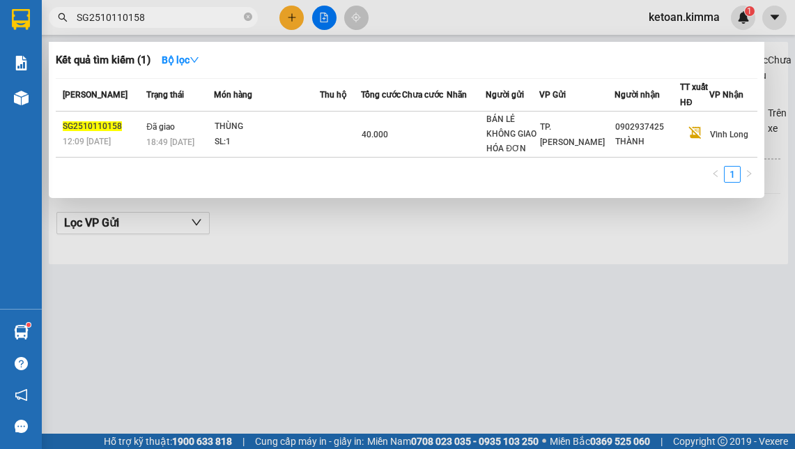
paste input "80"
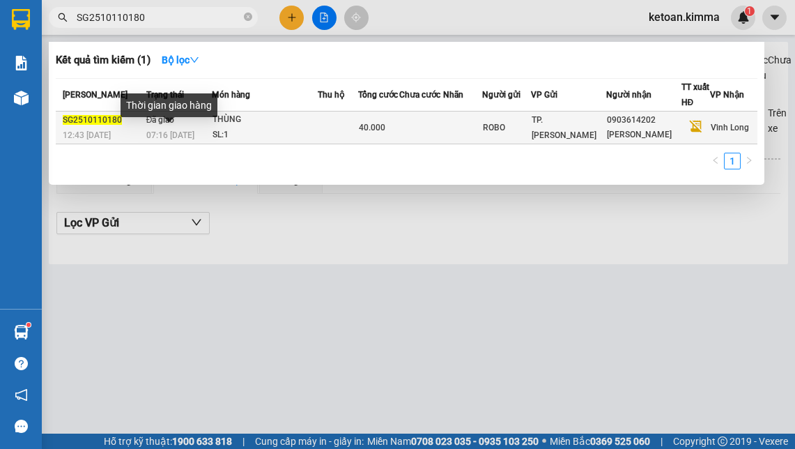
type input "SG2510110180"
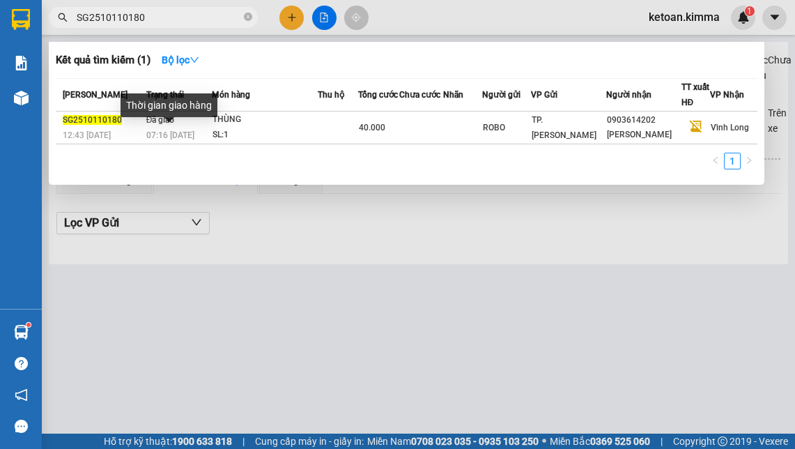
drag, startPoint x: 187, startPoint y: 139, endPoint x: 203, endPoint y: 104, distance: 39.3
click at [187, 139] on span "07:16 [DATE]" at bounding box center [170, 135] width 48 height 10
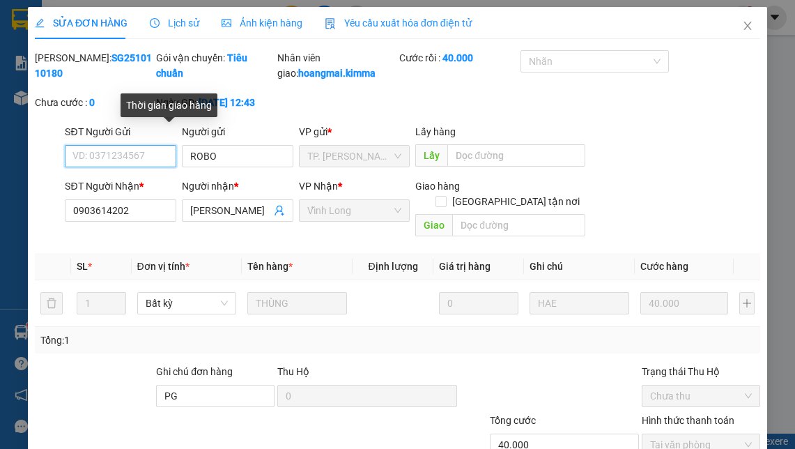
type input "ROBO"
type input "0903614202"
type input "[PERSON_NAME]"
type input "PG"
type input "40.000"
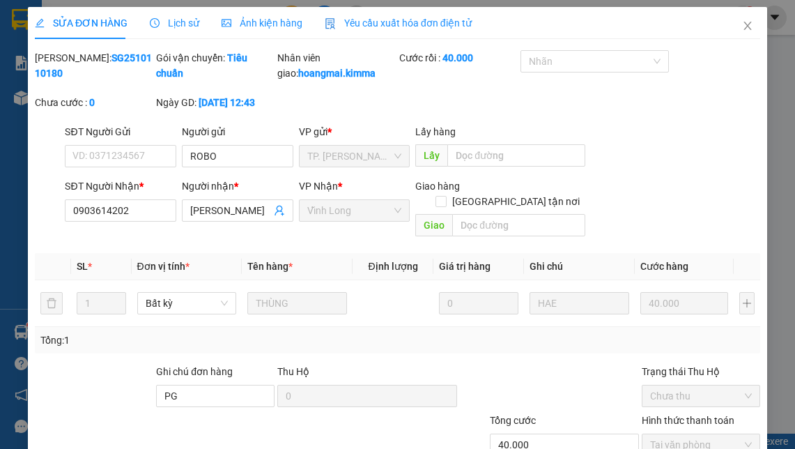
click at [383, 21] on span "Yêu cầu xuất hóa đơn điện tử" at bounding box center [398, 22] width 147 height 11
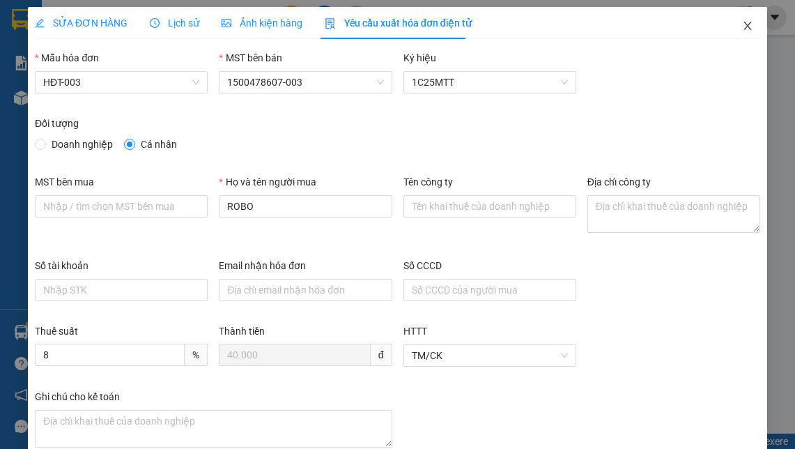
click at [742, 27] on icon "close" at bounding box center [747, 25] width 11 height 11
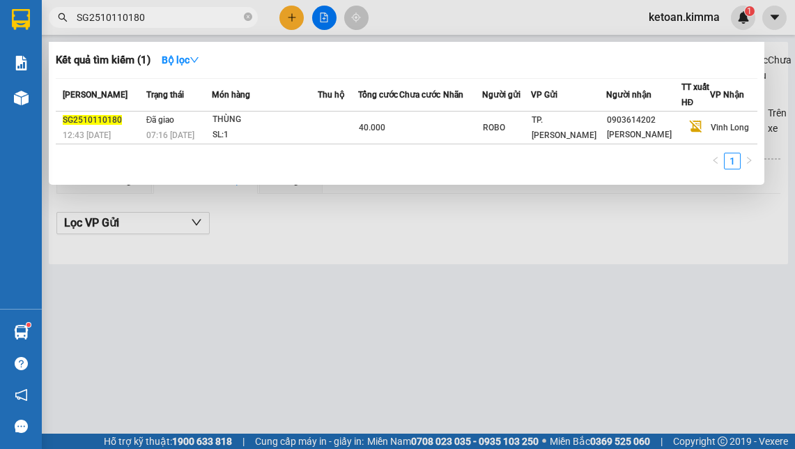
click at [142, 16] on input "SG2510110180" at bounding box center [159, 17] width 164 height 15
paste input "95"
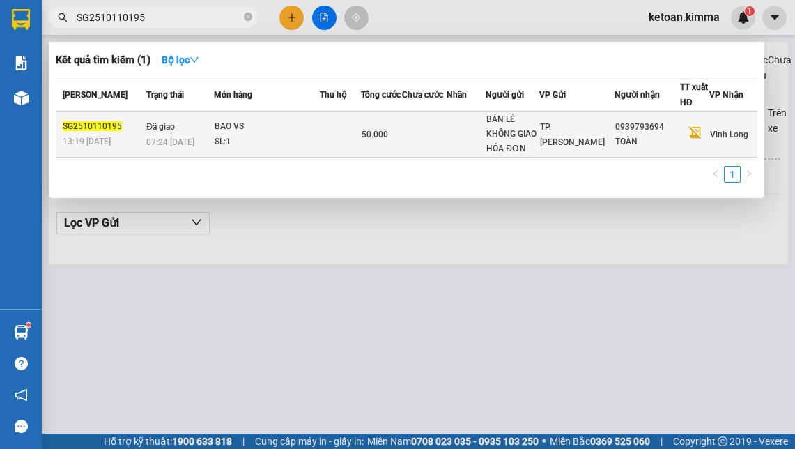
type input "SG2510110195"
click at [224, 141] on div "SL: 1" at bounding box center [267, 141] width 105 height 15
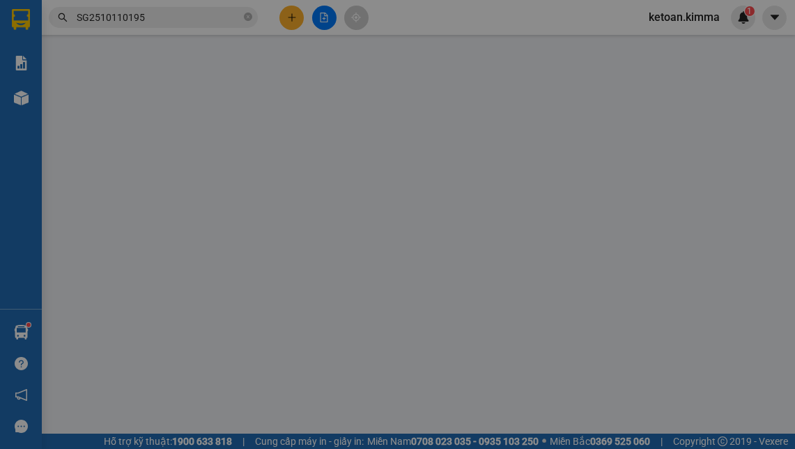
click at [375, 22] on div "SỬA ĐƠN HÀNG Lịch sử Ảnh kiện hàng Yêu cầu xuất hóa đơn điện tử Total Paid Fee …" at bounding box center [397, 224] width 795 height 449
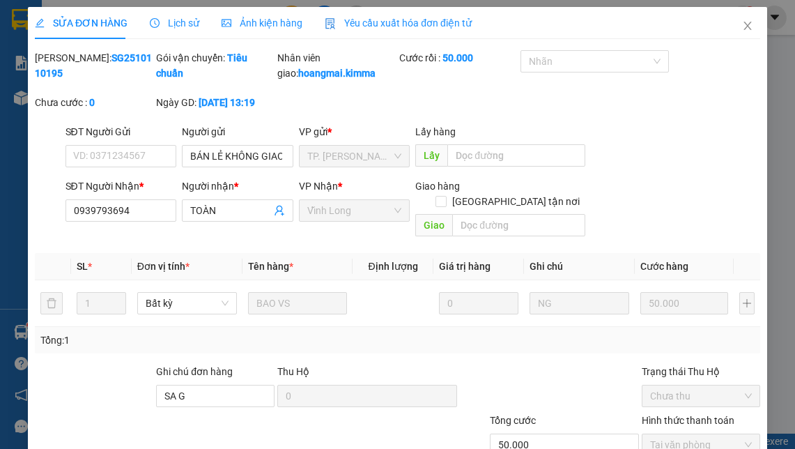
type input "BÁN LẺ KHÔNG GIAO HÓA ĐƠN"
type input "0939793694"
type input "TOÀN"
type input "SA G"
type input "50.000"
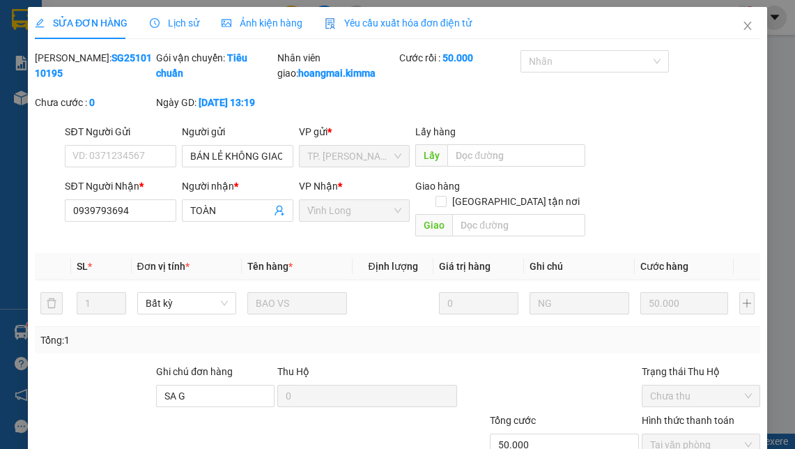
click at [375, 22] on span "Yêu cầu xuất hóa đơn điện tử" at bounding box center [398, 22] width 147 height 11
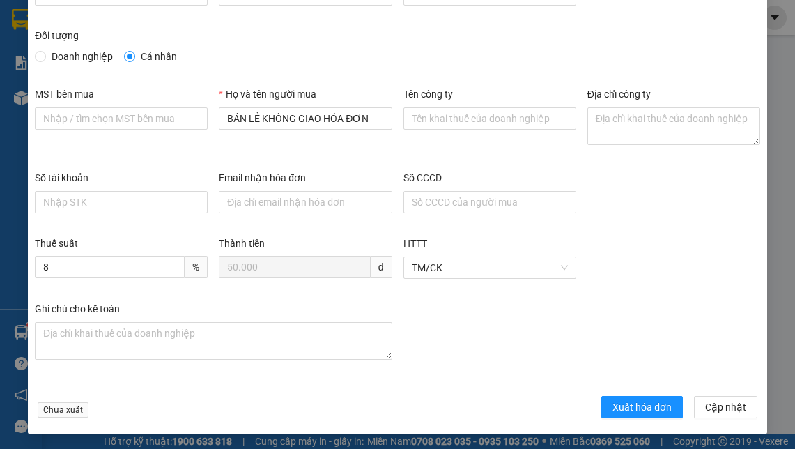
scroll to position [88, 0]
drag, startPoint x: 612, startPoint y: 410, endPoint x: 403, endPoint y: 130, distance: 348.9
click at [605, 416] on button "Xuất hóa đơn" at bounding box center [642, 406] width 82 height 22
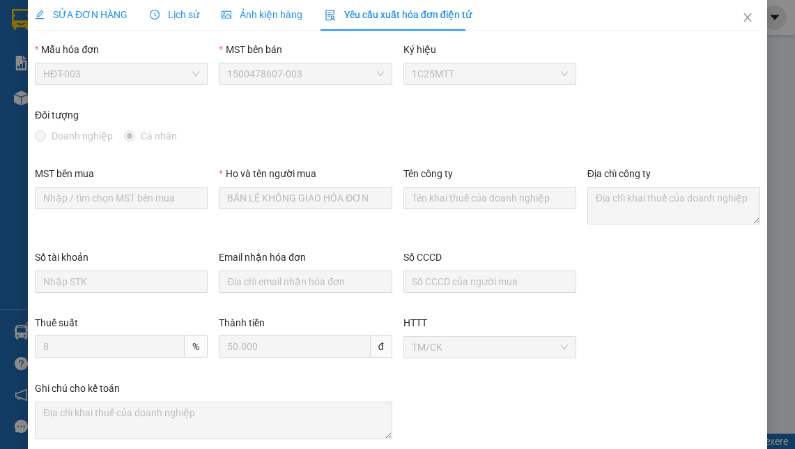
scroll to position [0, 0]
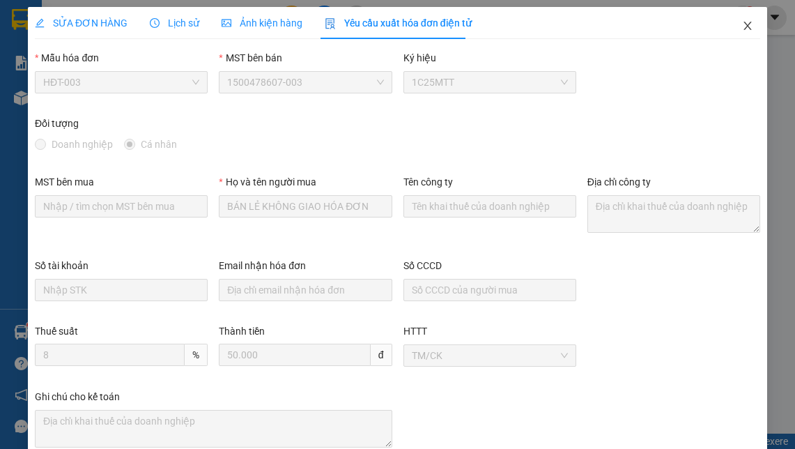
click at [736, 20] on span "Close" at bounding box center [747, 26] width 39 height 39
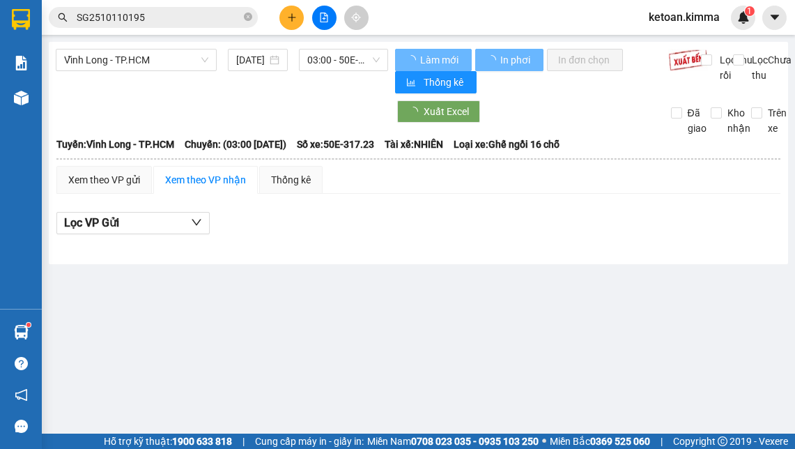
click at [171, 16] on input "SG2510110195" at bounding box center [159, 17] width 164 height 15
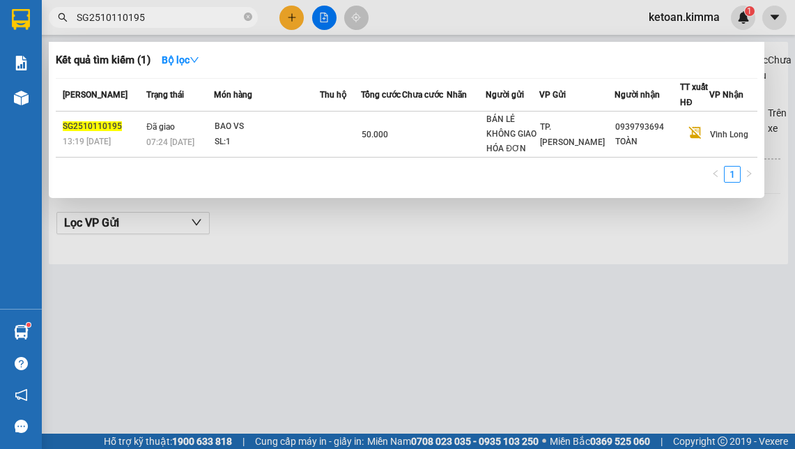
click at [171, 16] on input "SG2510110195" at bounding box center [159, 17] width 164 height 15
paste input "21"
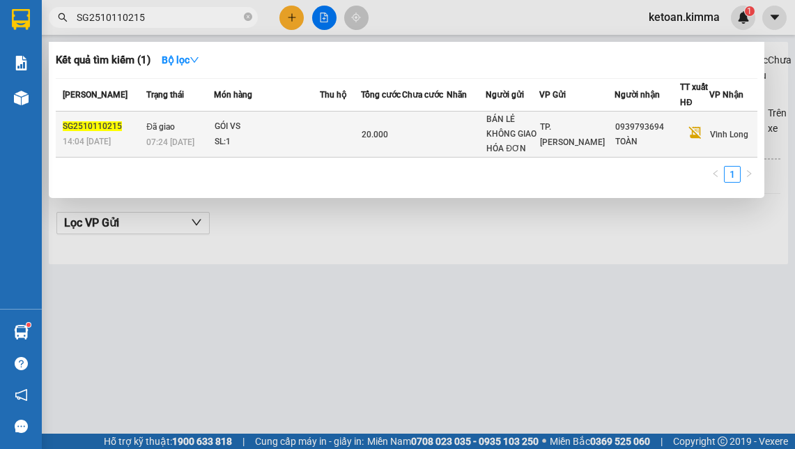
type input "SG2510110215"
click at [217, 142] on div "SL: 1" at bounding box center [267, 141] width 105 height 15
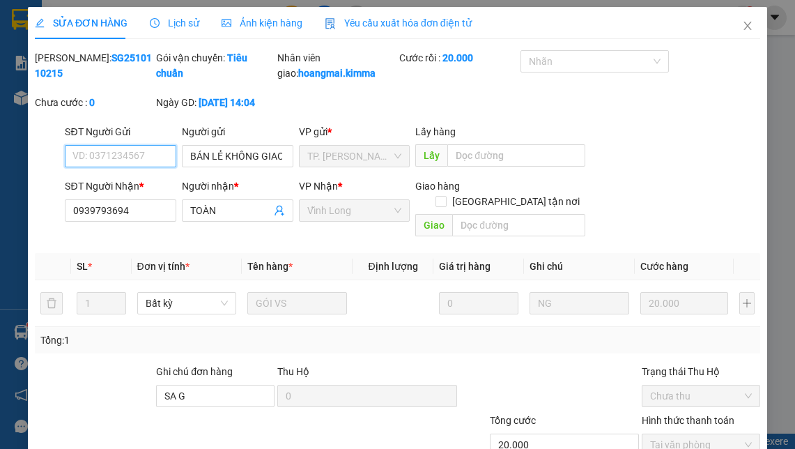
type input "BÁN LẺ KHÔNG GIAO HÓA ĐƠN"
type input "0939793694"
type input "TOÀN"
type input "SA G"
type input "20.000"
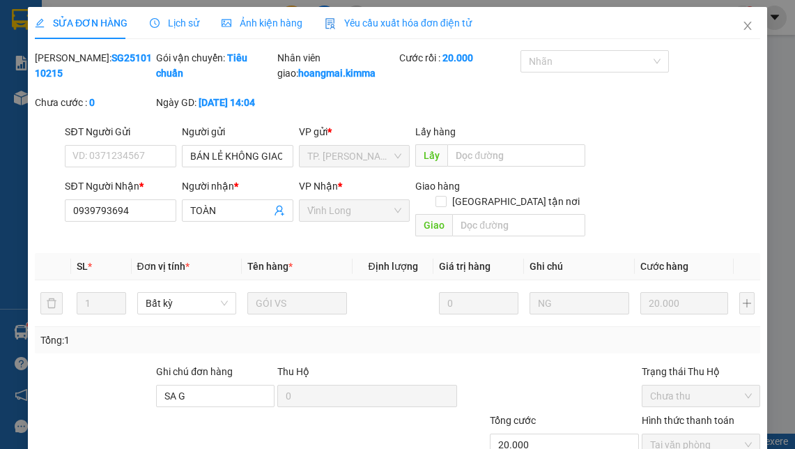
click at [379, 22] on span "Yêu cầu xuất hóa đơn điện tử" at bounding box center [398, 22] width 147 height 11
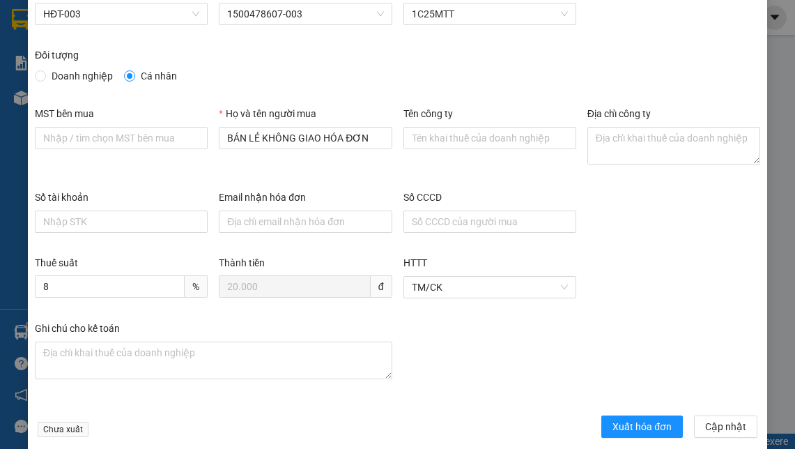
scroll to position [88, 0]
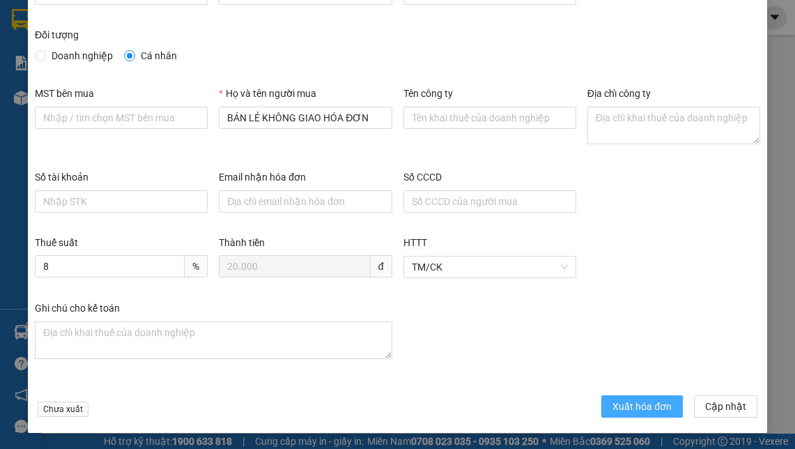
click at [615, 400] on span "Xuất hóa đơn" at bounding box center [641, 406] width 59 height 15
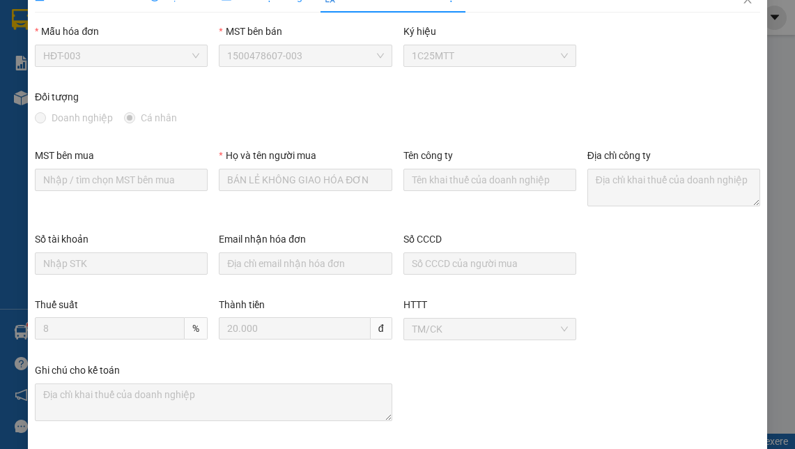
scroll to position [0, 0]
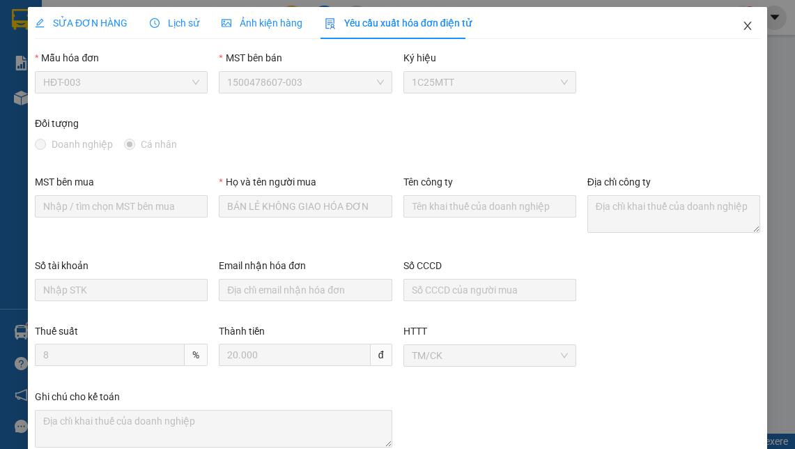
click at [742, 24] on icon "close" at bounding box center [747, 25] width 11 height 11
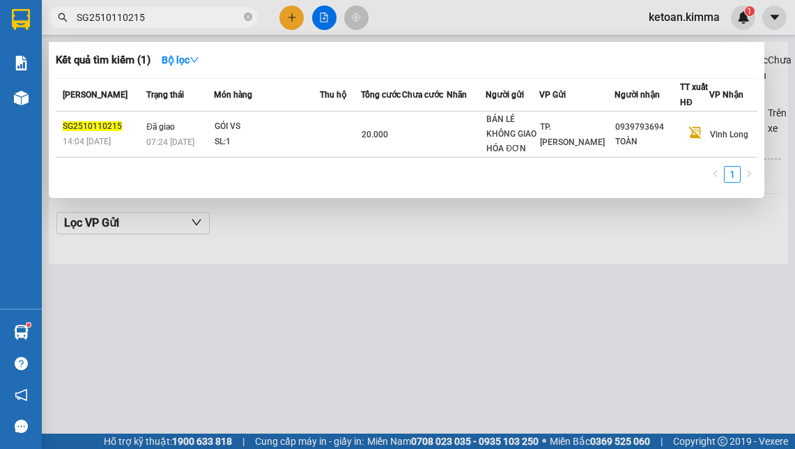
click at [151, 17] on input "SG2510110215" at bounding box center [159, 17] width 164 height 15
paste input "6"
click at [141, 8] on span "SG2510110216" at bounding box center [153, 17] width 209 height 21
click at [139, 8] on span "SG2510110216" at bounding box center [153, 17] width 209 height 21
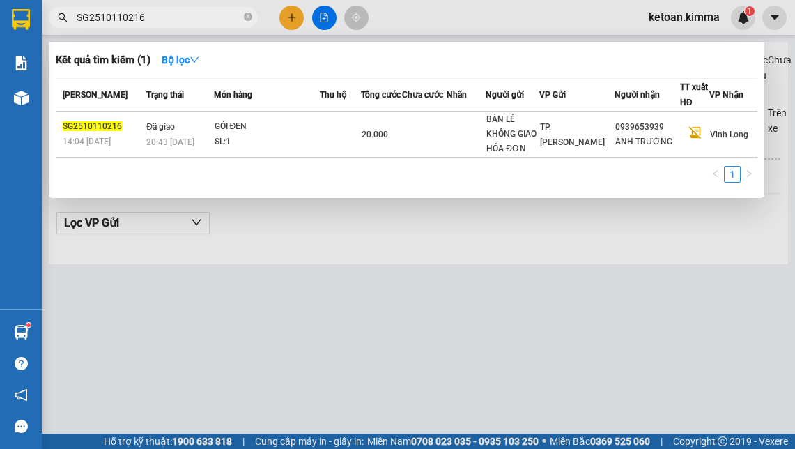
click at [151, 15] on input "SG2510110216" at bounding box center [159, 17] width 164 height 15
paste input "20"
click at [146, 18] on input "SG2510110220" at bounding box center [159, 17] width 164 height 15
click at [146, 16] on input "SG2510110220" at bounding box center [159, 17] width 164 height 15
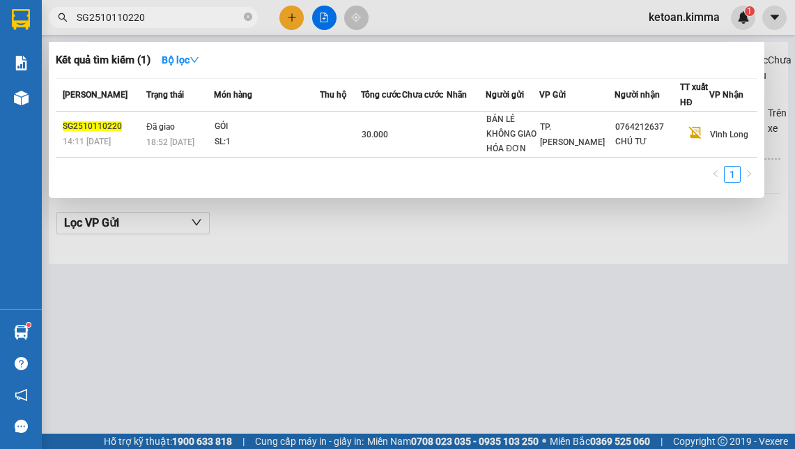
paste input "1"
click at [139, 17] on input "SG2510110221" at bounding box center [159, 17] width 164 height 15
paste input "4"
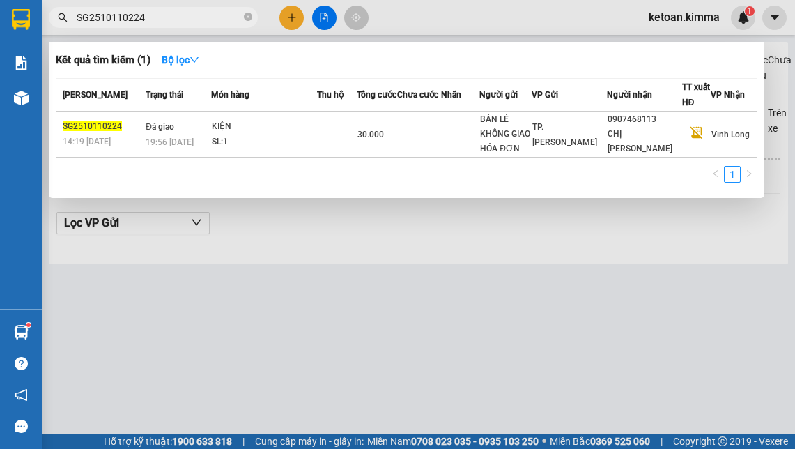
click at [111, 22] on input "SG2510110224" at bounding box center [159, 17] width 164 height 15
paste input "6"
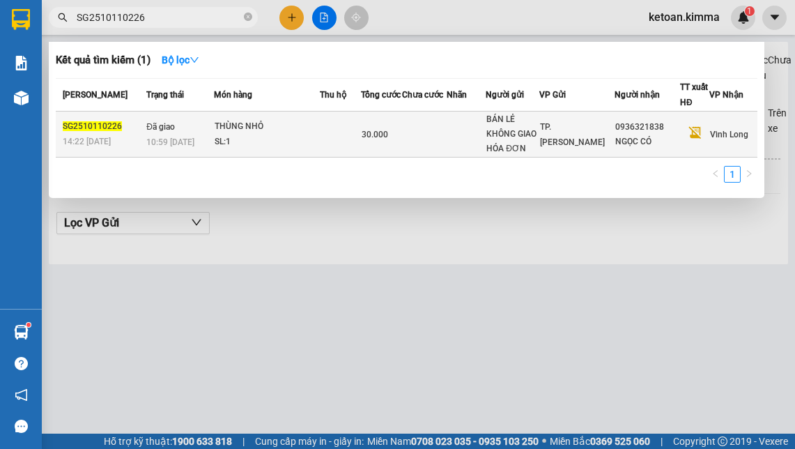
type input "SG2510110226"
click at [238, 130] on div "THÙNG NHỎ" at bounding box center [267, 126] width 105 height 15
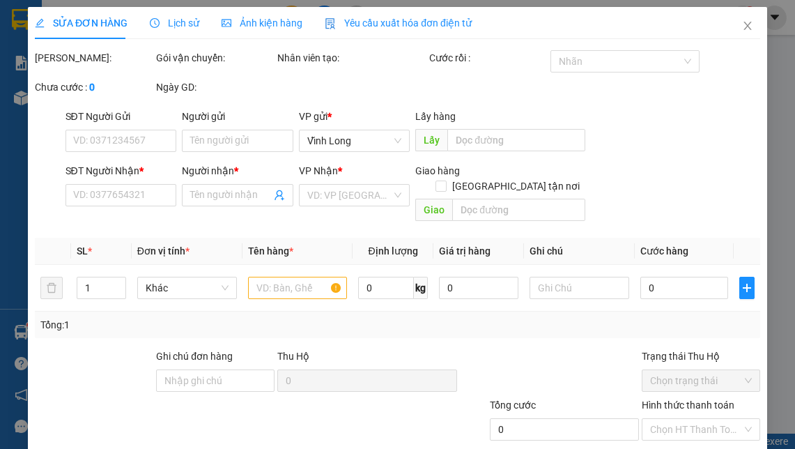
click at [368, 24] on span "Yêu cầu xuất hóa đơn điện tử" at bounding box center [398, 22] width 147 height 11
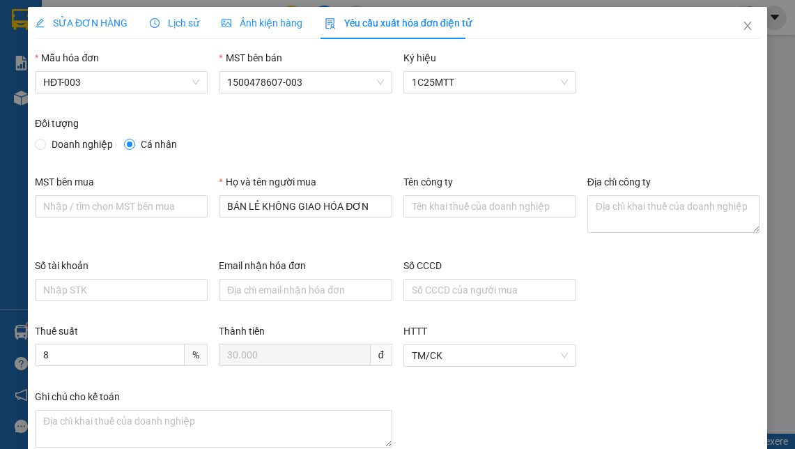
type input "8"
click at [647, 287] on div "Số tài khoản Email nhận hóa đơn Số CCCD" at bounding box center [397, 290] width 736 height 65
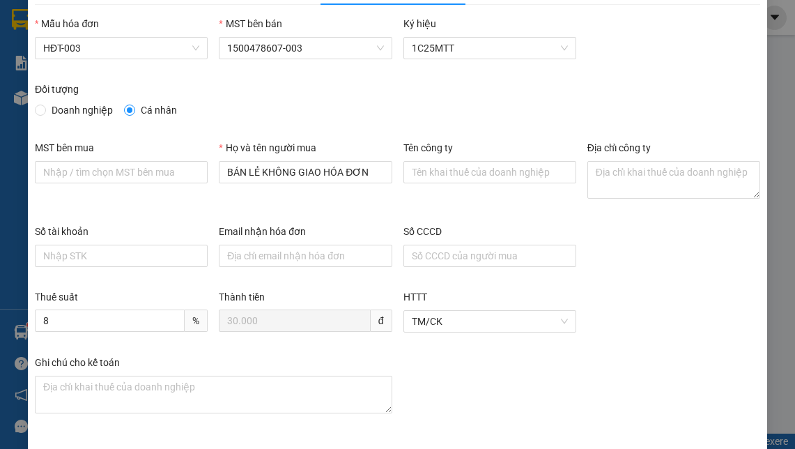
scroll to position [88, 0]
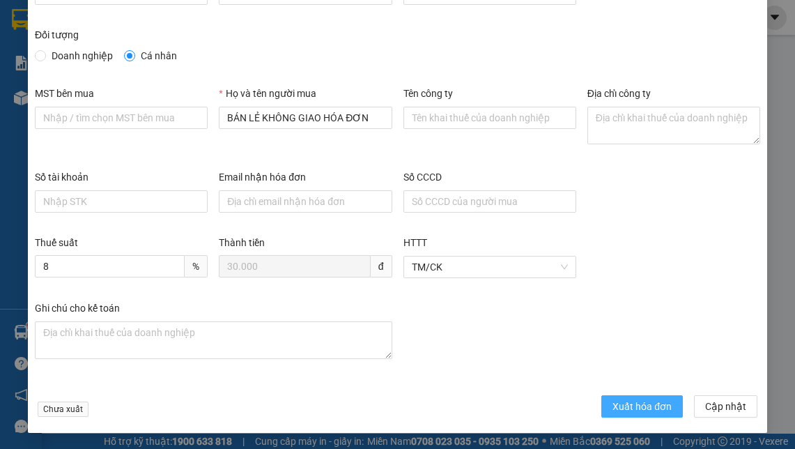
click at [649, 407] on span "Xuất hóa đơn" at bounding box center [641, 406] width 59 height 15
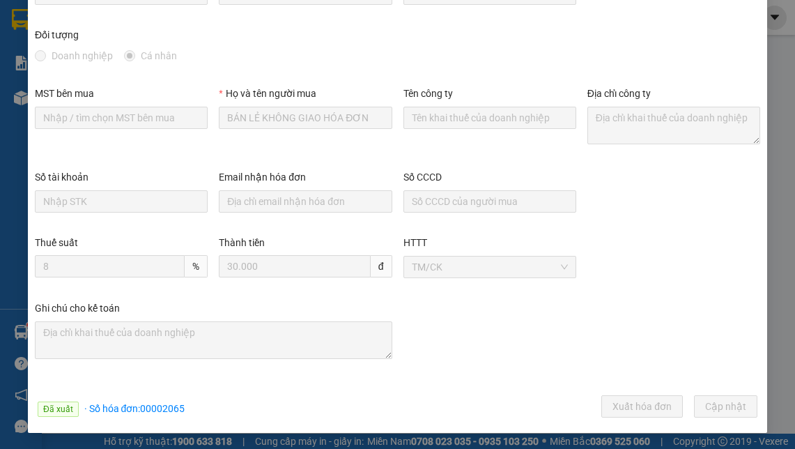
scroll to position [0, 0]
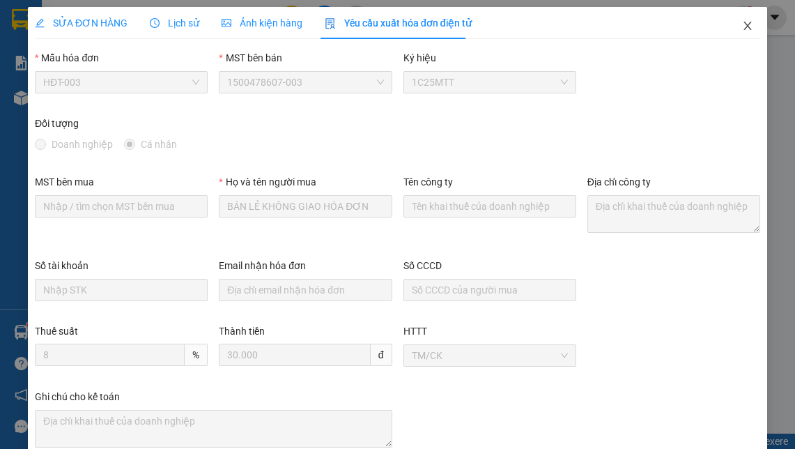
click at [742, 26] on icon "close" at bounding box center [747, 25] width 11 height 11
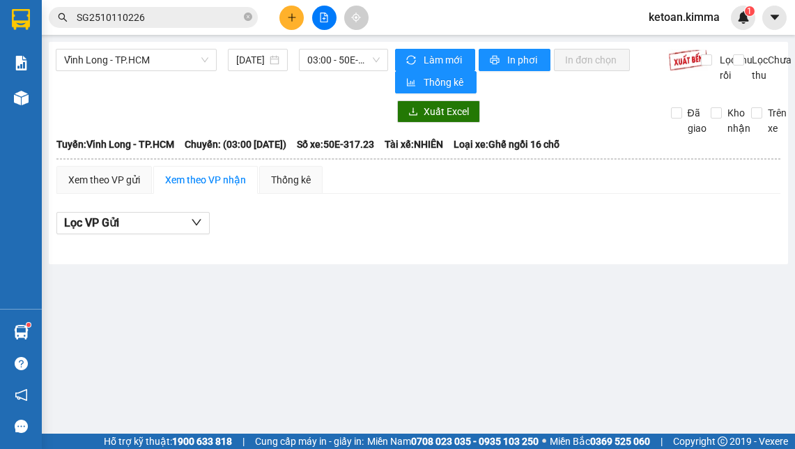
click at [180, 24] on input "SG2510110226" at bounding box center [159, 17] width 164 height 15
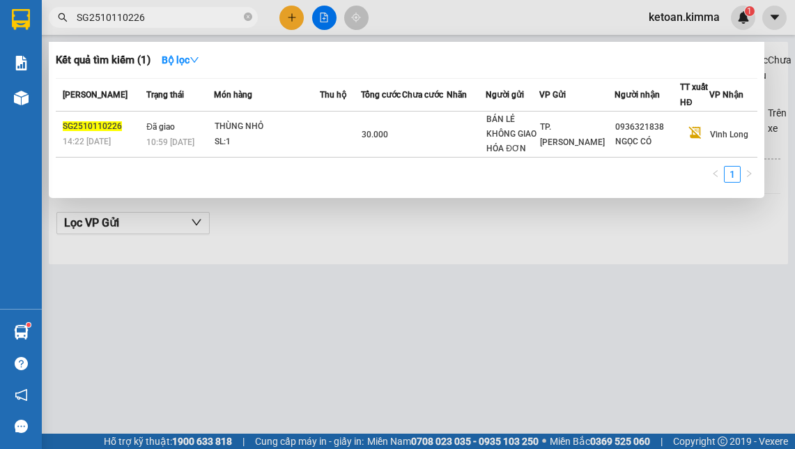
click at [180, 24] on input "SG2510110226" at bounding box center [159, 17] width 164 height 15
paste input "7"
click at [144, 26] on span "SG2510110227" at bounding box center [153, 17] width 209 height 21
click at [148, 22] on input "SG2510110227" at bounding box center [159, 17] width 164 height 15
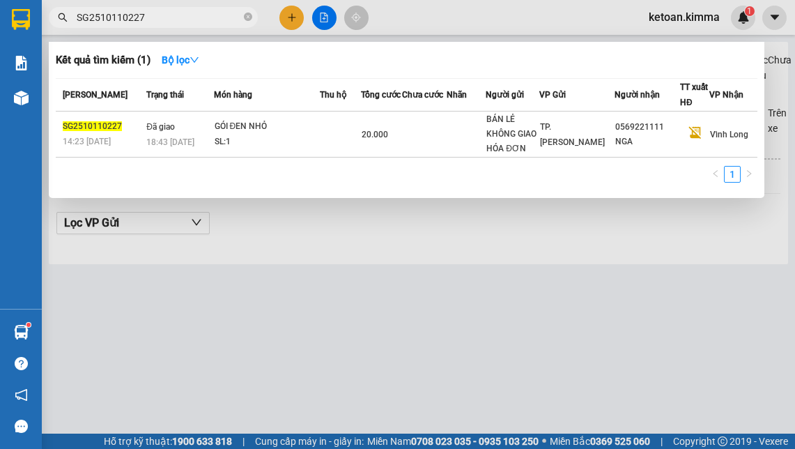
paste input "32"
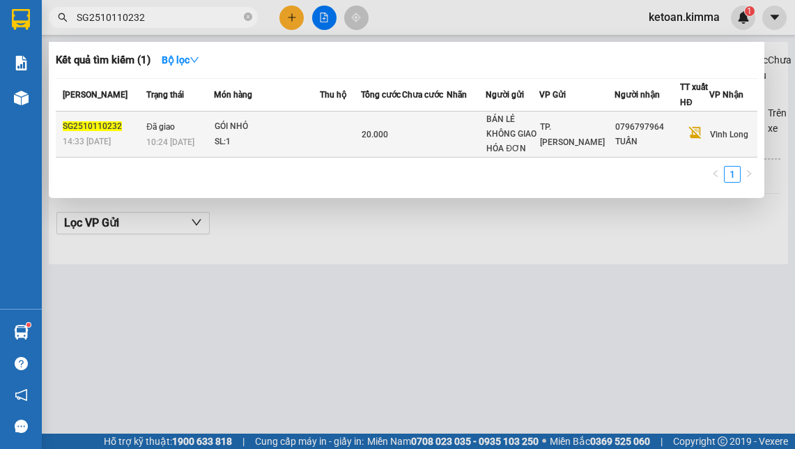
type input "SG2510110232"
click at [213, 137] on div "10:24 [DATE]" at bounding box center [179, 141] width 66 height 15
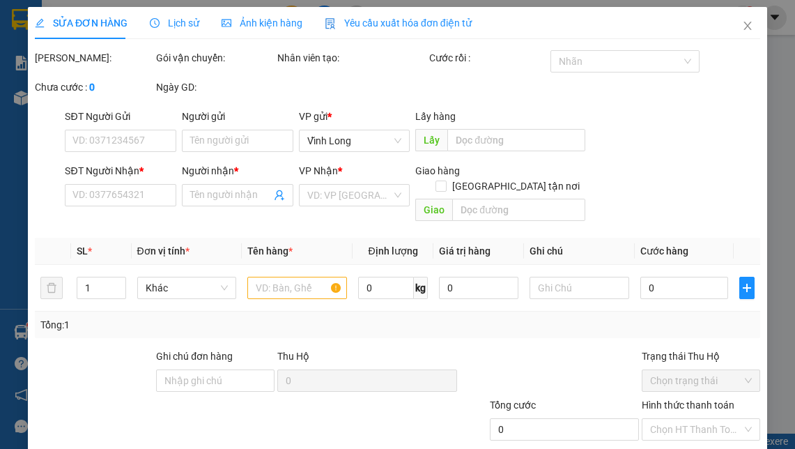
click at [362, 21] on span "Yêu cầu xuất hóa đơn điện tử" at bounding box center [398, 22] width 147 height 11
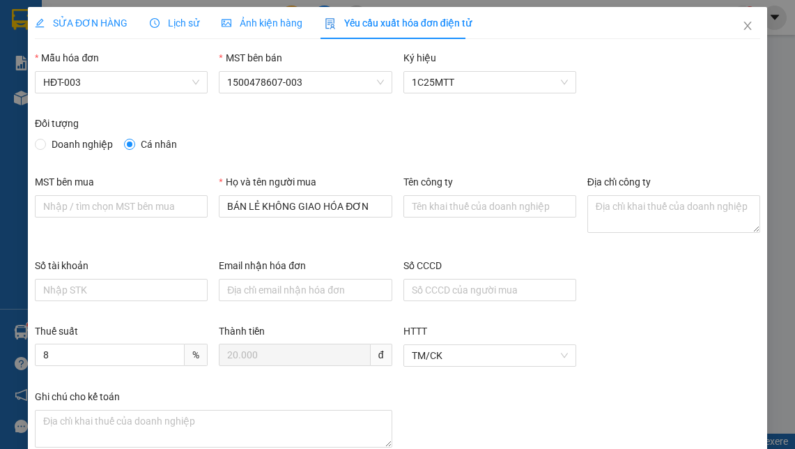
type input "8"
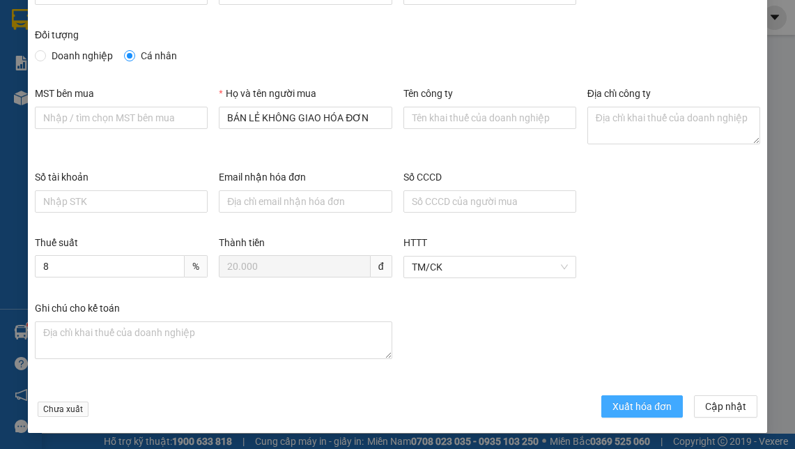
click at [644, 409] on span "Xuất hóa đơn" at bounding box center [641, 406] width 59 height 15
